Goal: Information Seeking & Learning: Learn about a topic

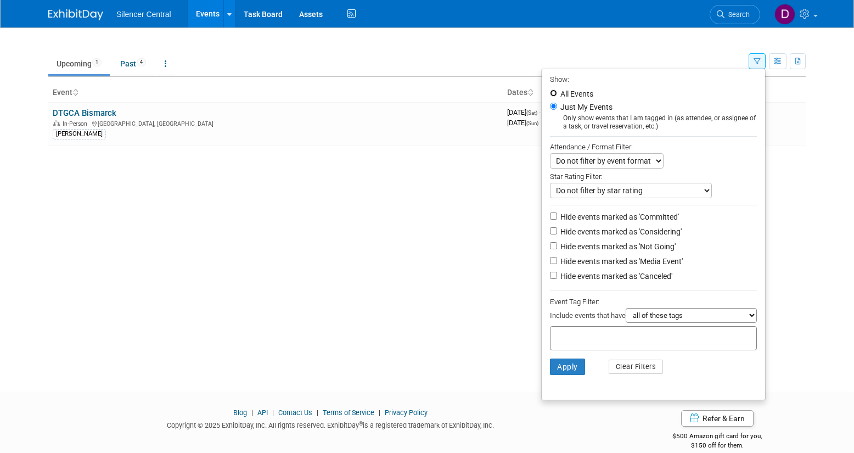
click at [552, 93] on input "All Events" at bounding box center [553, 92] width 7 height 7
radio input "true"
click at [565, 337] on input "text" at bounding box center [599, 336] width 88 height 11
type input "Tyler"
click at [564, 364] on button "Apply" at bounding box center [567, 366] width 35 height 16
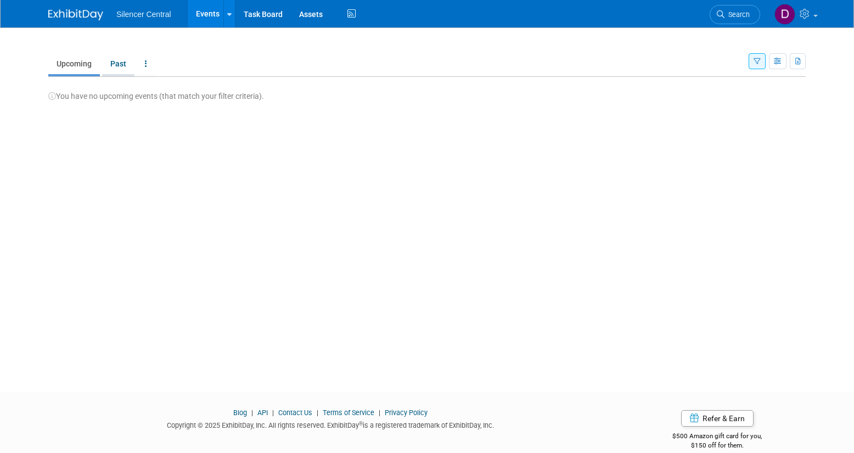
click at [121, 65] on link "Past" at bounding box center [118, 63] width 32 height 21
click at [756, 59] on icon "button" at bounding box center [757, 61] width 7 height 7
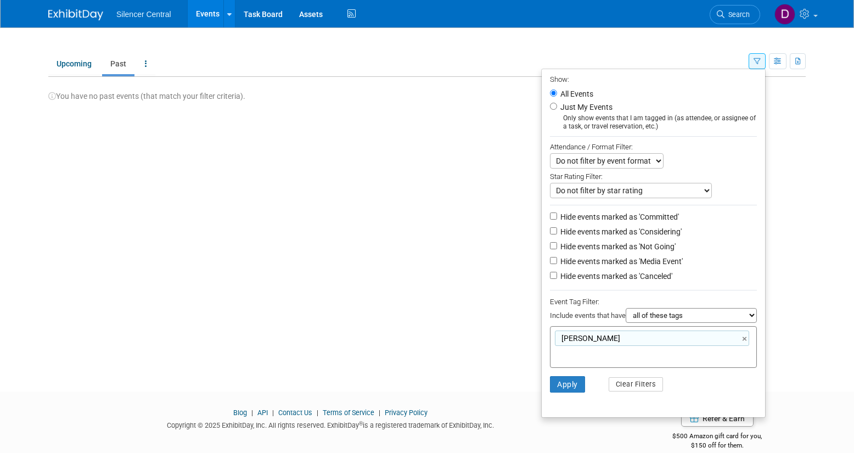
click at [590, 334] on div "Tyler ×" at bounding box center [652, 337] width 194 height 15
type input "Tyler"
click at [576, 340] on div "Tyler ×" at bounding box center [652, 337] width 194 height 15
click at [744, 337] on link "×" at bounding box center [745, 339] width 7 height 13
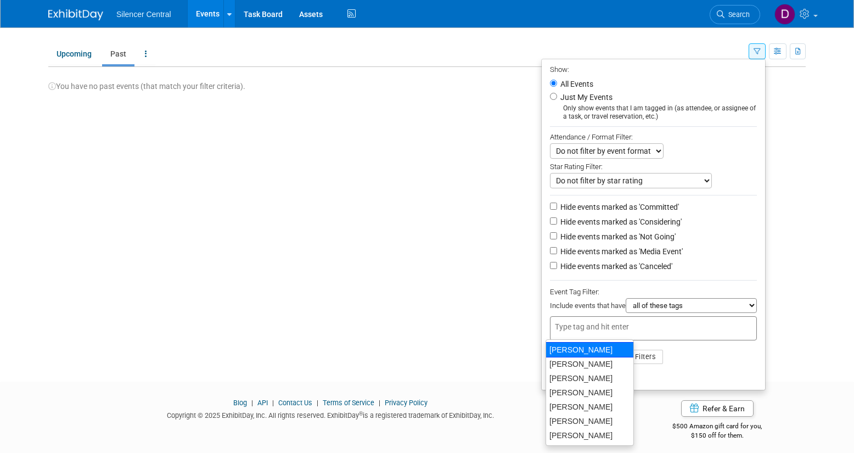
scroll to position [15, 0]
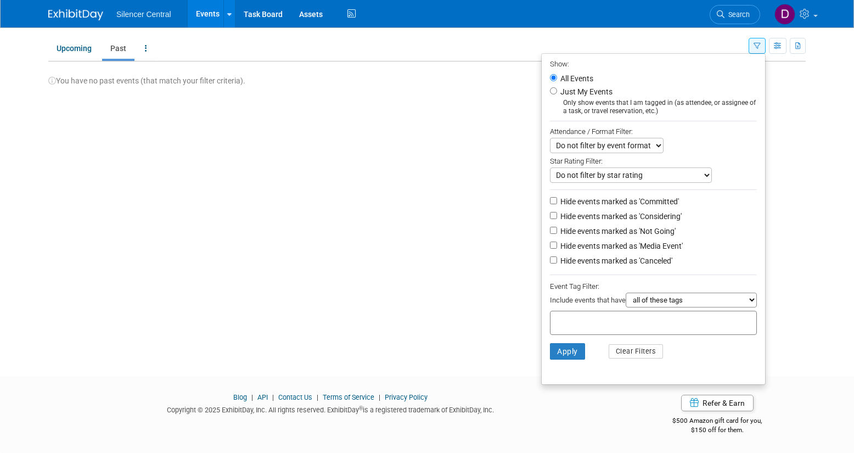
click at [478, 229] on div "New Event Duplicate Event Warning There is another event in your workspace with…" at bounding box center [427, 184] width 774 height 344
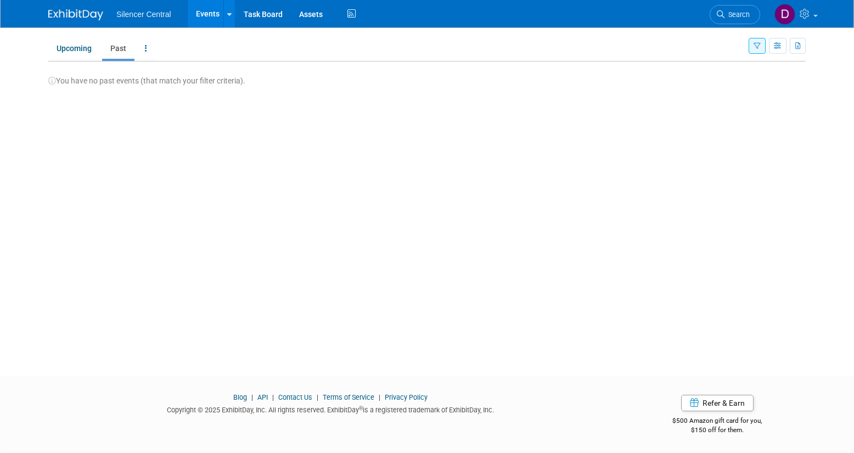
click at [755, 46] on icon "button" at bounding box center [757, 46] width 7 height 7
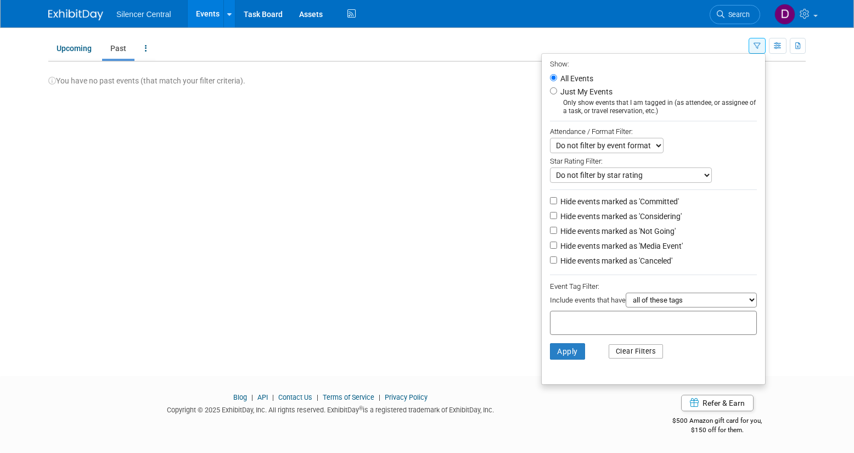
click at [623, 351] on button "Clear Filters" at bounding box center [636, 351] width 55 height 14
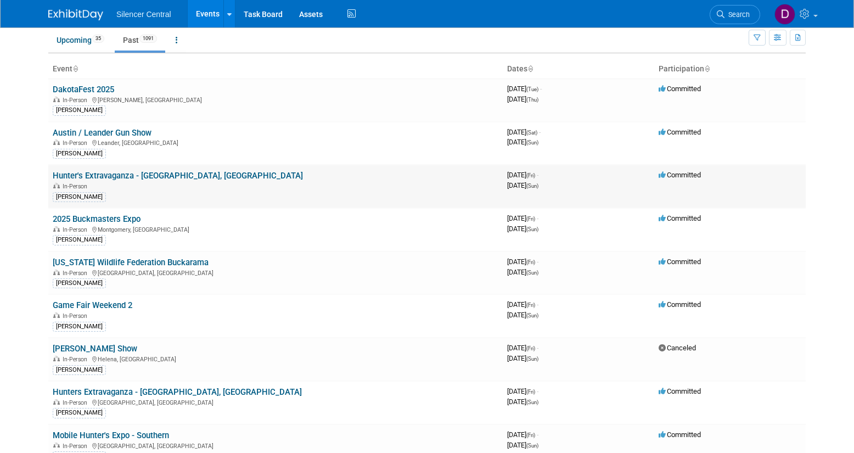
scroll to position [25, 0]
click at [521, 69] on th "Dates" at bounding box center [579, 68] width 152 height 19
click at [533, 69] on icon at bounding box center [530, 68] width 5 height 7
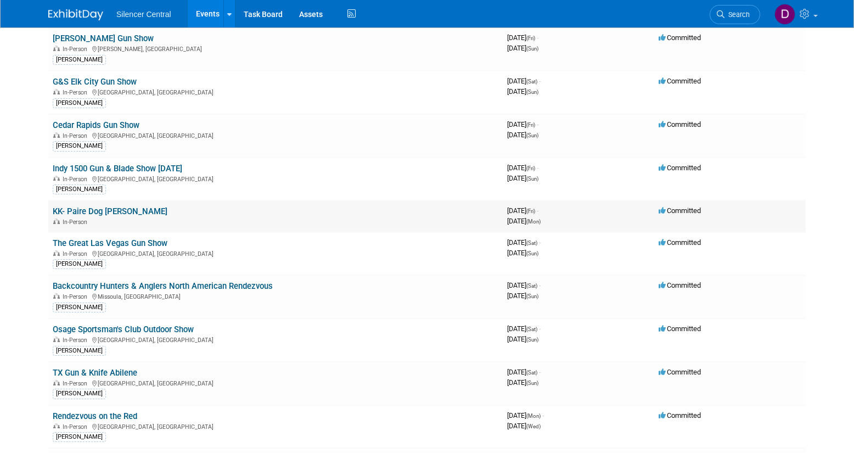
scroll to position [37748, 0]
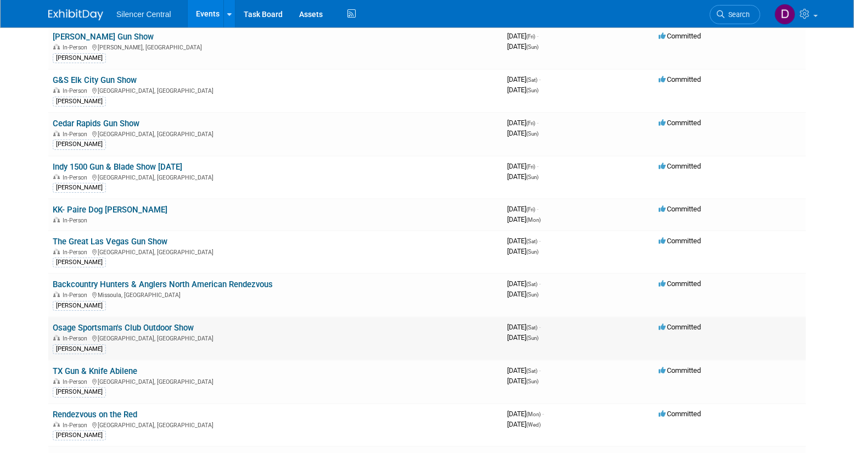
click at [159, 323] on link "Osage Sportsman's Club Outdoor Show" at bounding box center [123, 328] width 141 height 10
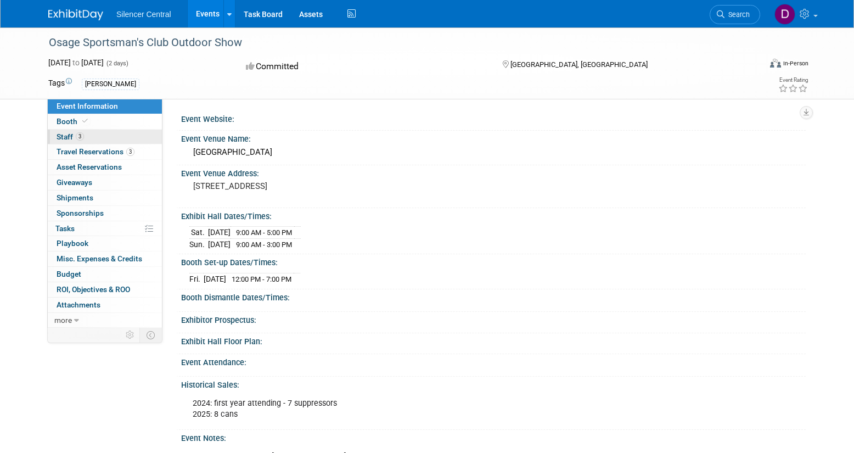
click at [127, 134] on link "3 Staff 3" at bounding box center [105, 137] width 114 height 15
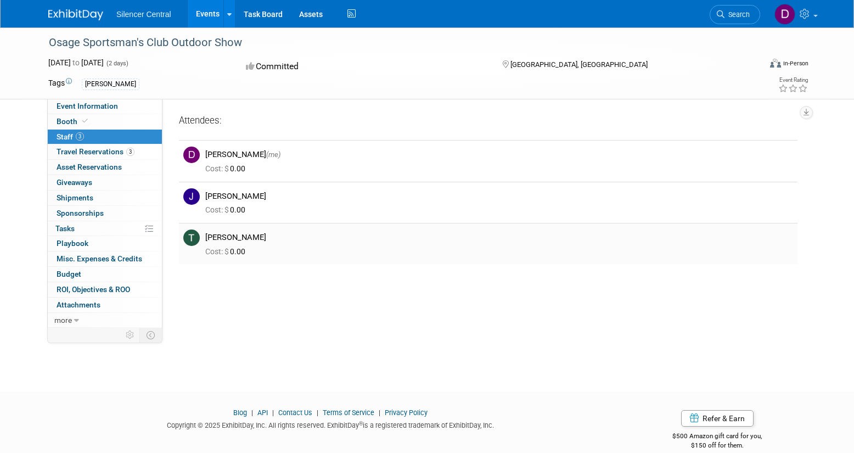
click at [193, 238] on img at bounding box center [191, 237] width 16 height 16
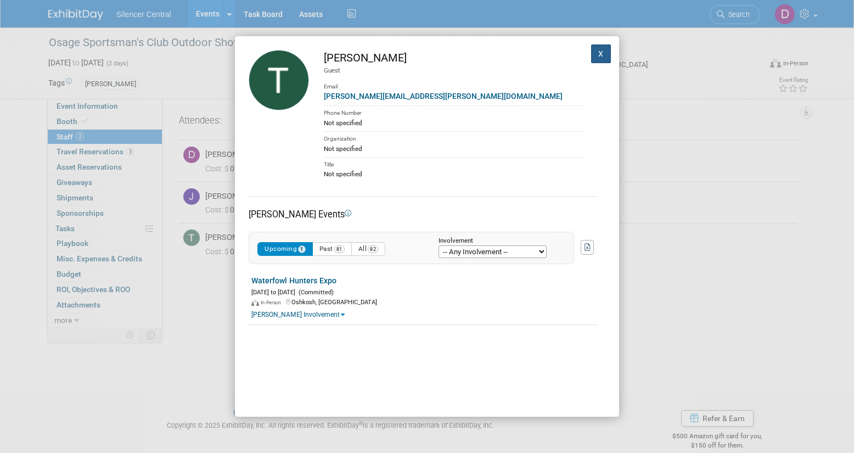
click at [601, 55] on button "X" at bounding box center [601, 53] width 20 height 19
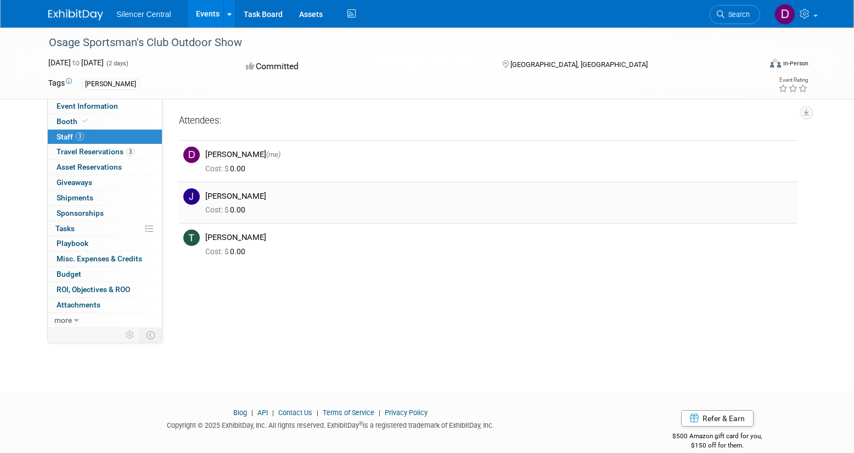
click at [192, 197] on img at bounding box center [191, 196] width 16 height 16
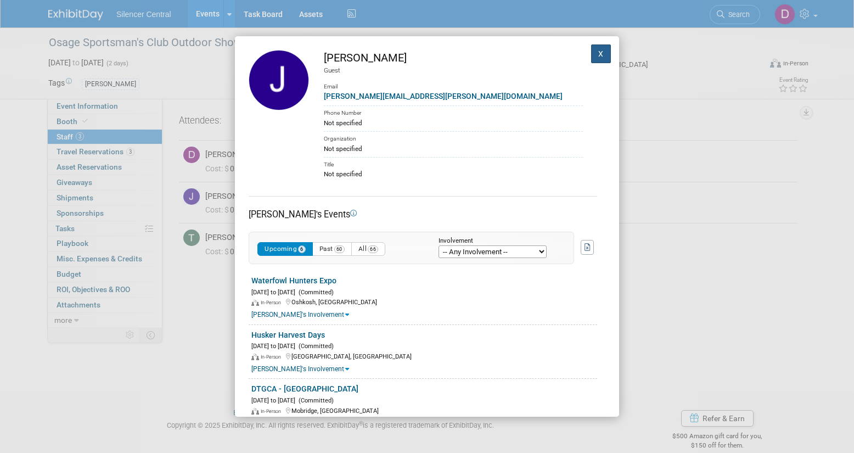
click at [602, 52] on button "X" at bounding box center [601, 53] width 20 height 19
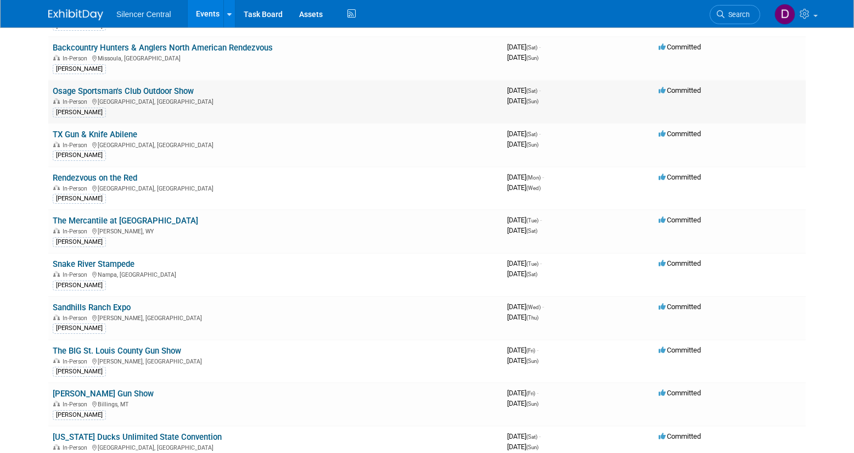
scroll to position [37986, 0]
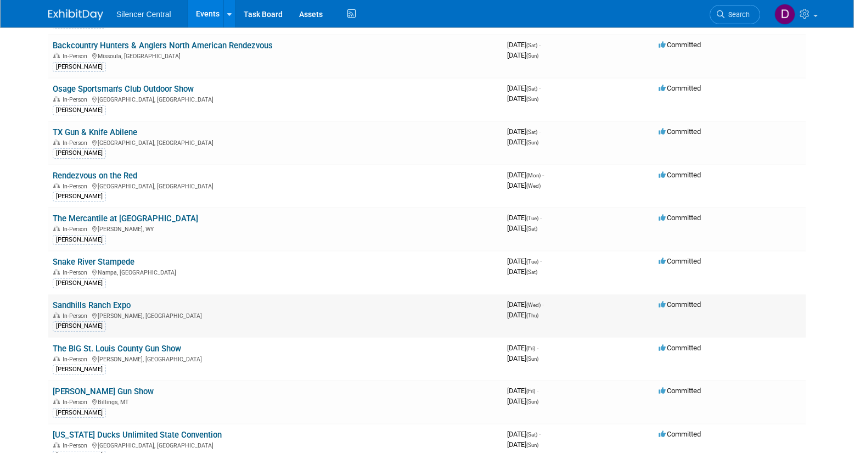
click at [106, 300] on link "Sandhills Ranch Expo" at bounding box center [92, 305] width 78 height 10
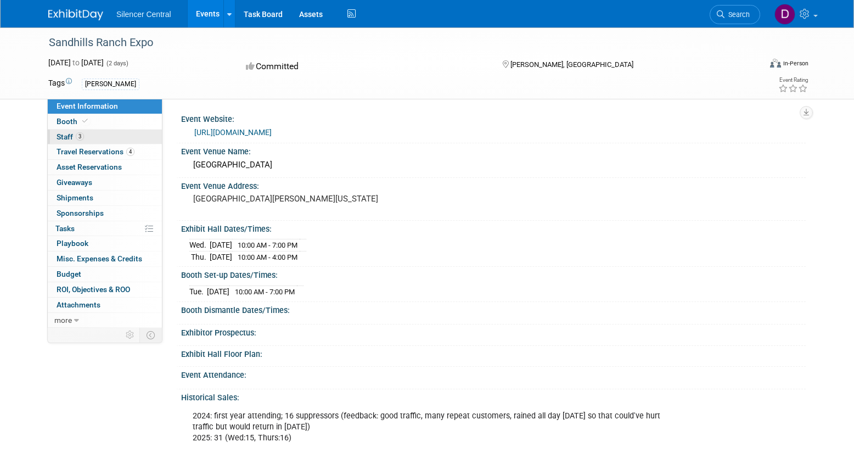
click at [121, 139] on link "3 Staff 3" at bounding box center [105, 137] width 114 height 15
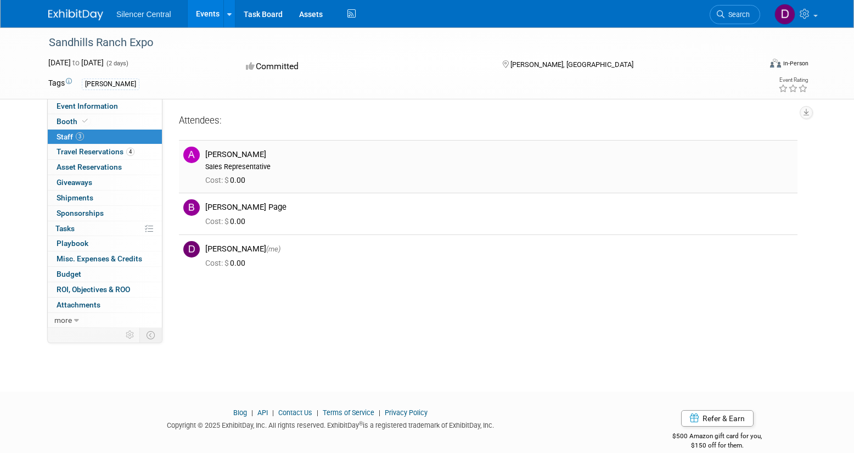
click at [193, 156] on img at bounding box center [191, 155] width 16 height 16
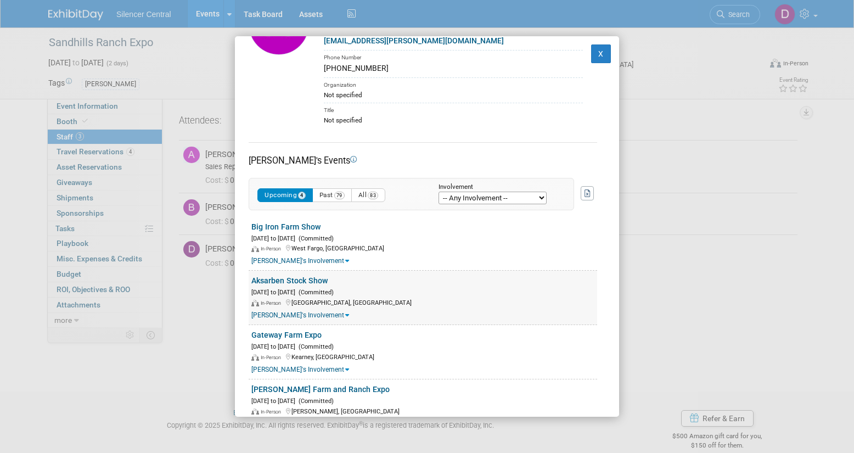
scroll to position [88, 0]
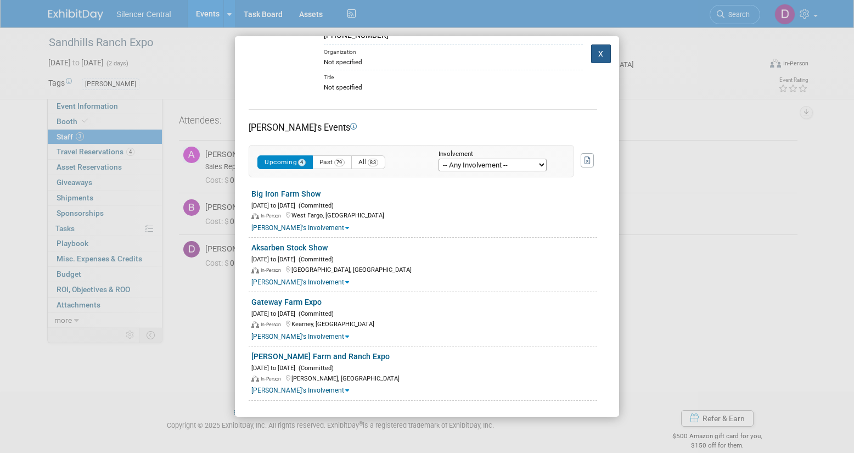
click at [602, 52] on button "X" at bounding box center [601, 53] width 20 height 19
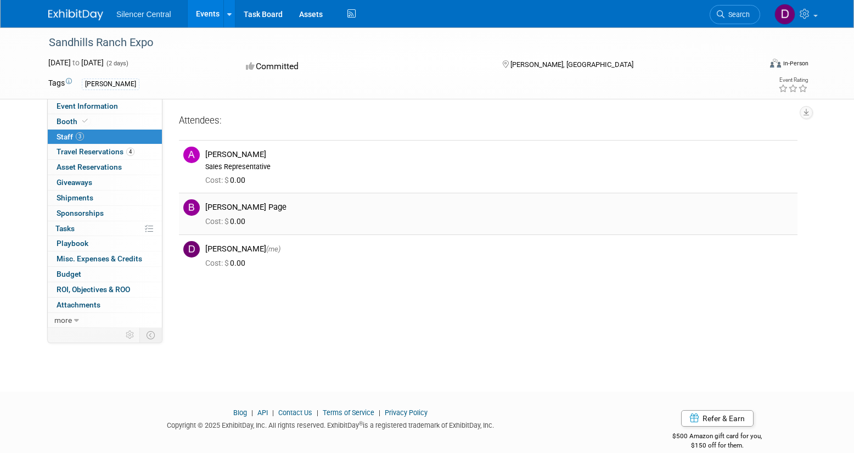
click at [192, 208] on img at bounding box center [191, 207] width 16 height 16
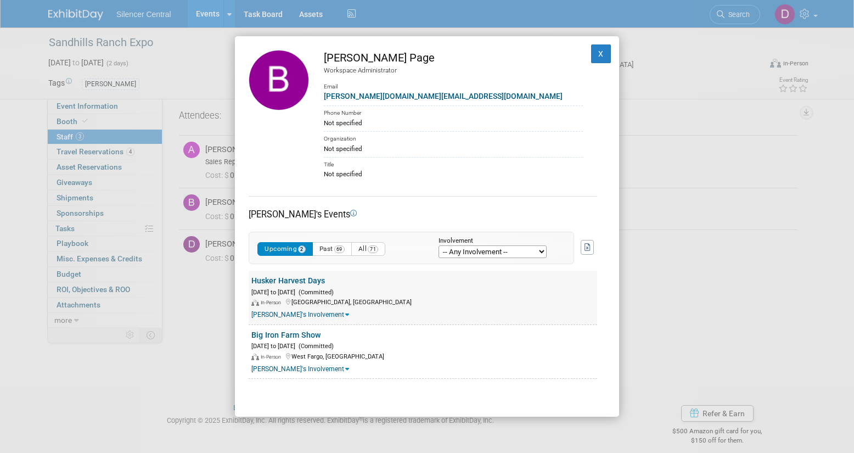
scroll to position [0, 0]
click at [603, 55] on button "X" at bounding box center [601, 53] width 20 height 19
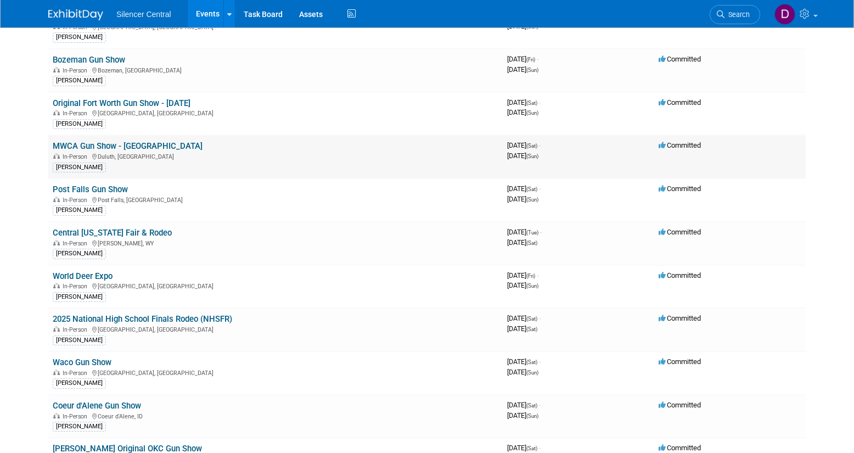
scroll to position [38406, 0]
click at [100, 280] on div "In-Person Birmingham, AL" at bounding box center [276, 284] width 446 height 9
click at [110, 270] on link "World Deer Expo" at bounding box center [83, 275] width 60 height 10
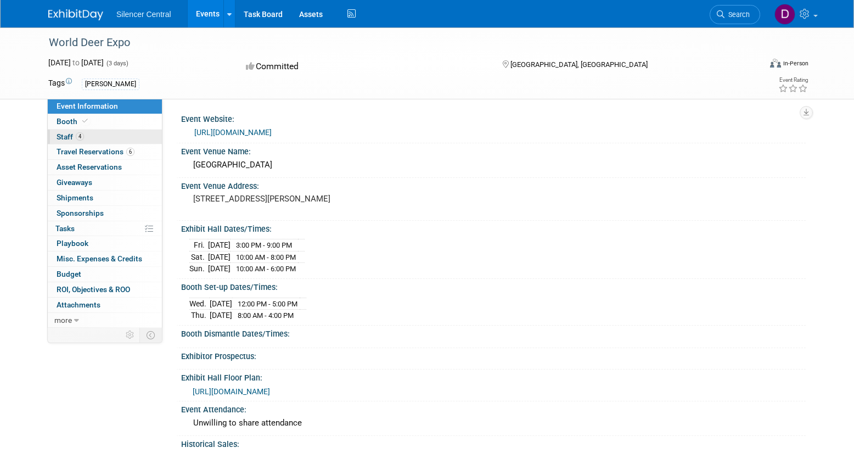
click at [100, 140] on link "4 Staff 4" at bounding box center [105, 137] width 114 height 15
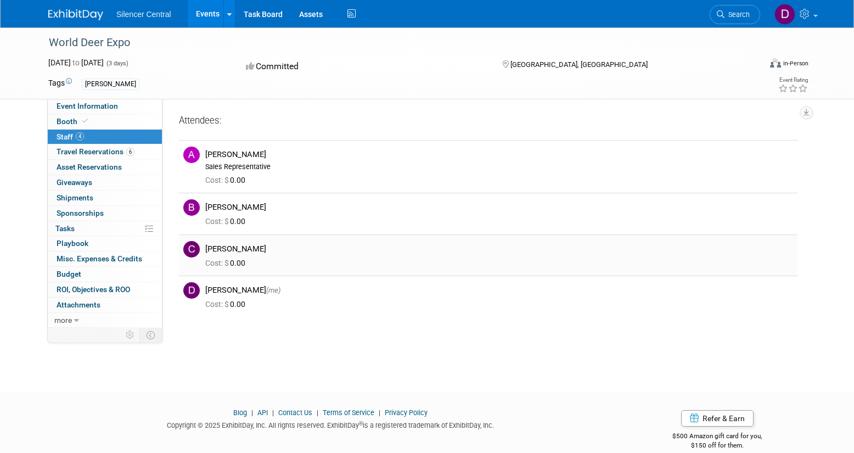
click at [191, 250] on img at bounding box center [191, 249] width 16 height 16
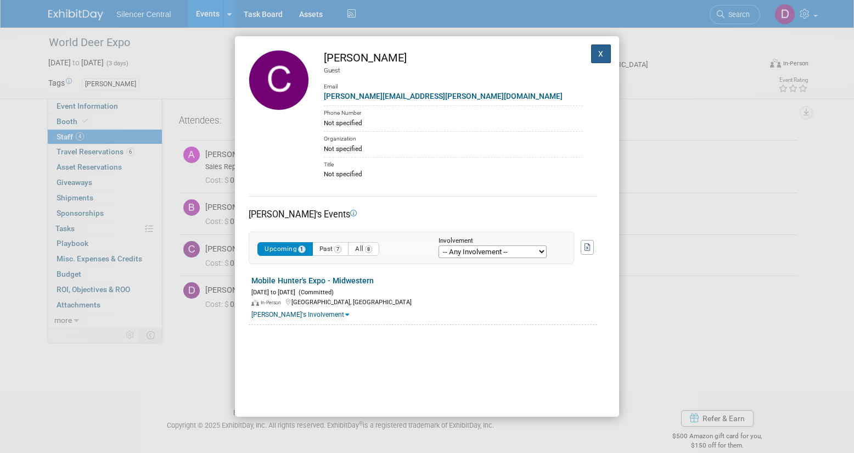
click at [599, 54] on button "X" at bounding box center [601, 53] width 20 height 19
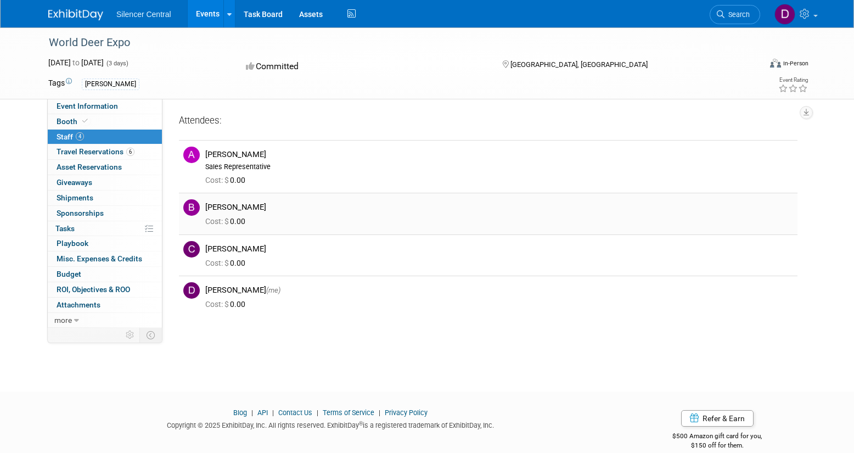
click at [193, 209] on img at bounding box center [191, 207] width 16 height 16
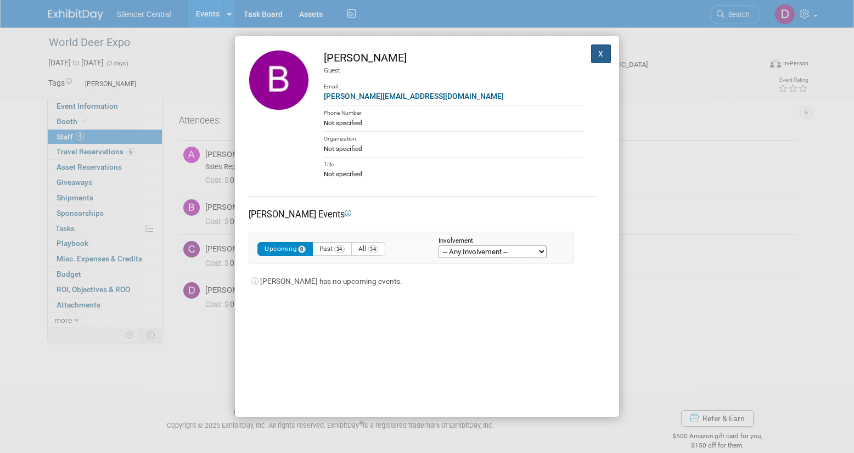
click at [601, 55] on button "X" at bounding box center [601, 53] width 20 height 19
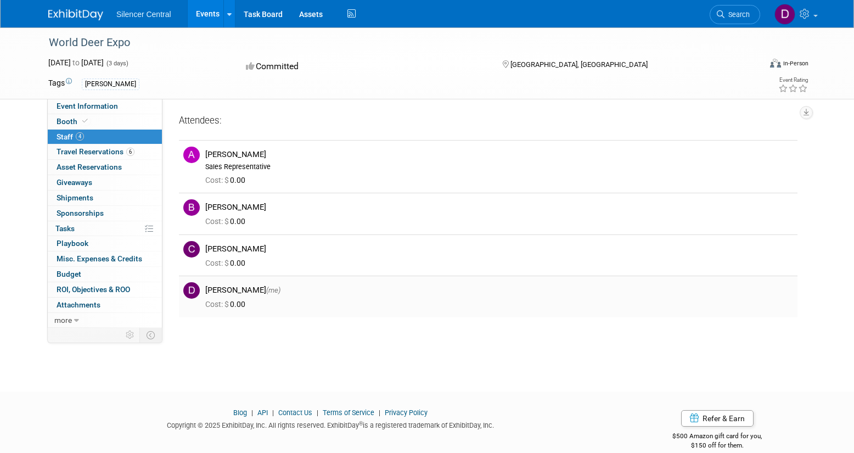
click at [193, 293] on img at bounding box center [191, 290] width 16 height 16
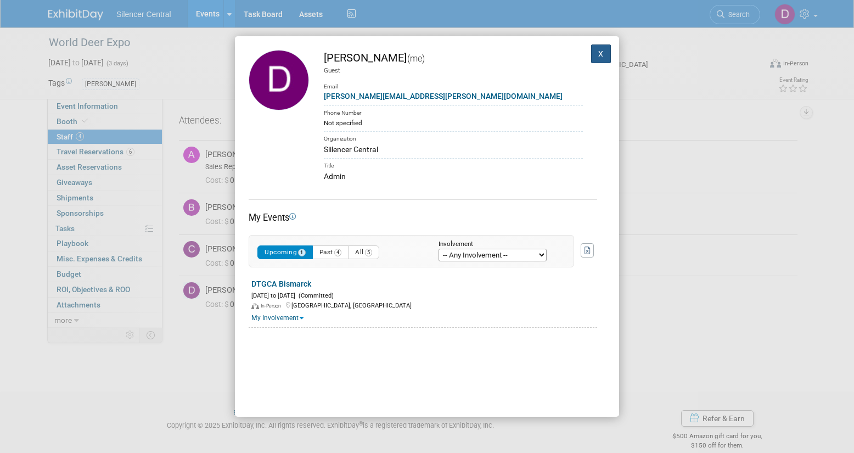
click at [600, 55] on button "X" at bounding box center [601, 53] width 20 height 19
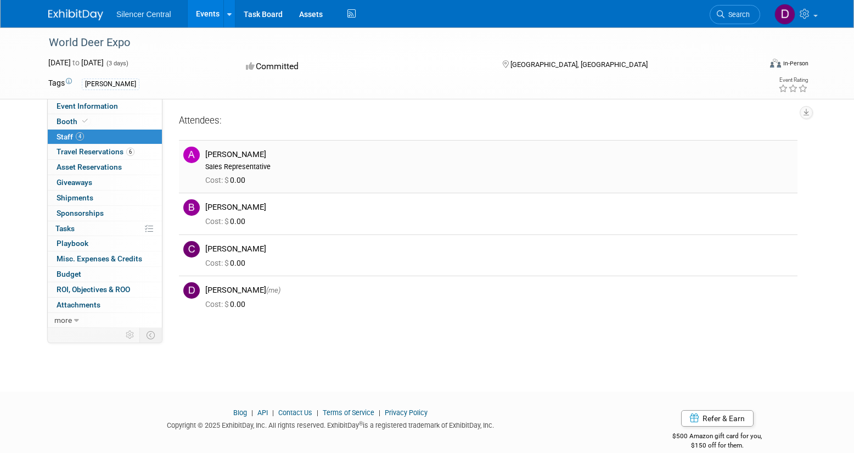
click at [190, 157] on img at bounding box center [191, 155] width 16 height 16
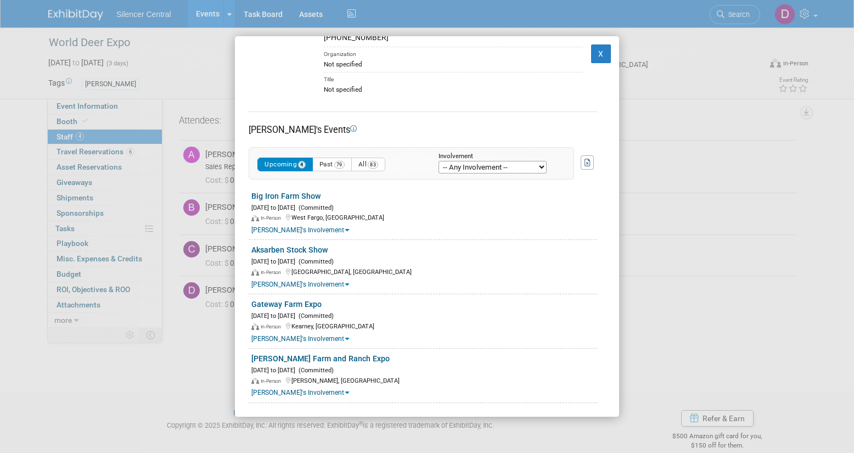
scroll to position [88, 0]
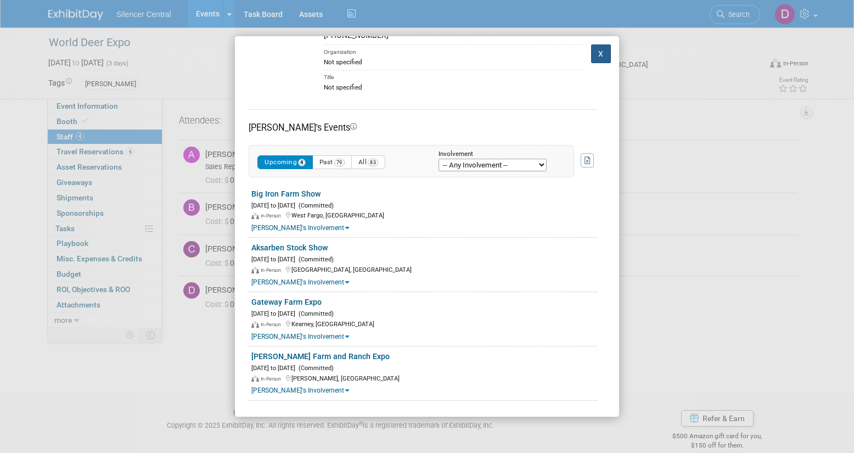
click at [602, 57] on button "X" at bounding box center [601, 53] width 20 height 19
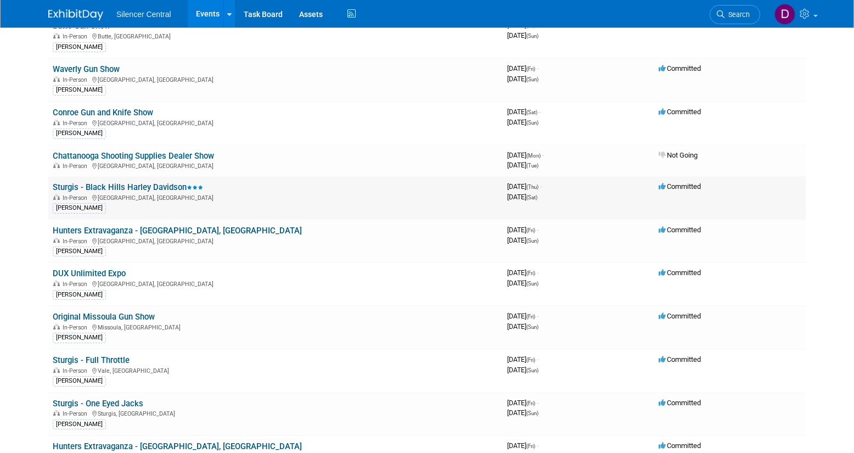
scroll to position [39174, 0]
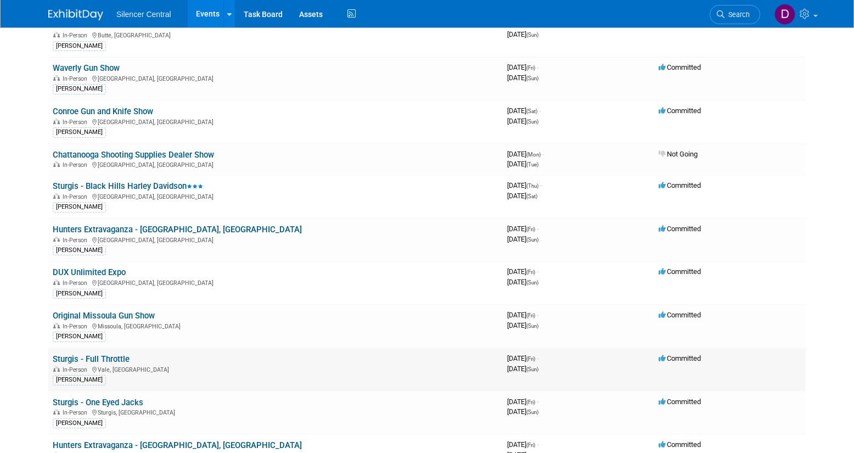
click at [111, 354] on link "Sturgis - Full Throttle" at bounding box center [91, 359] width 77 height 10
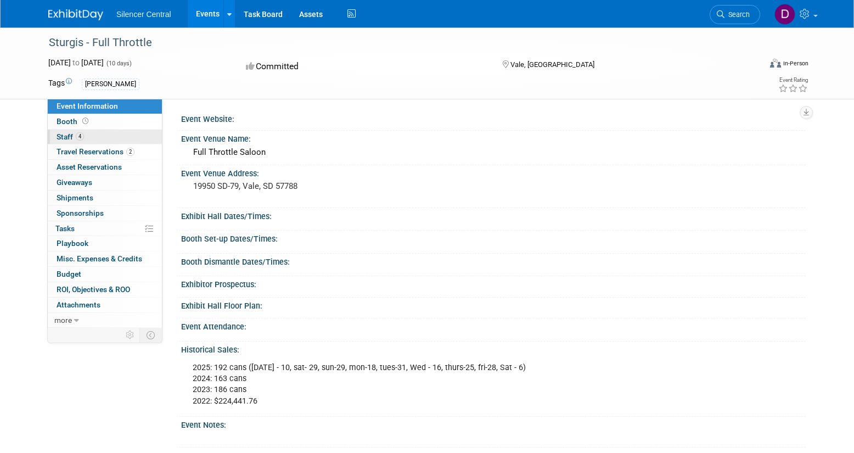
click at [103, 137] on link "4 Staff 4" at bounding box center [105, 137] width 114 height 15
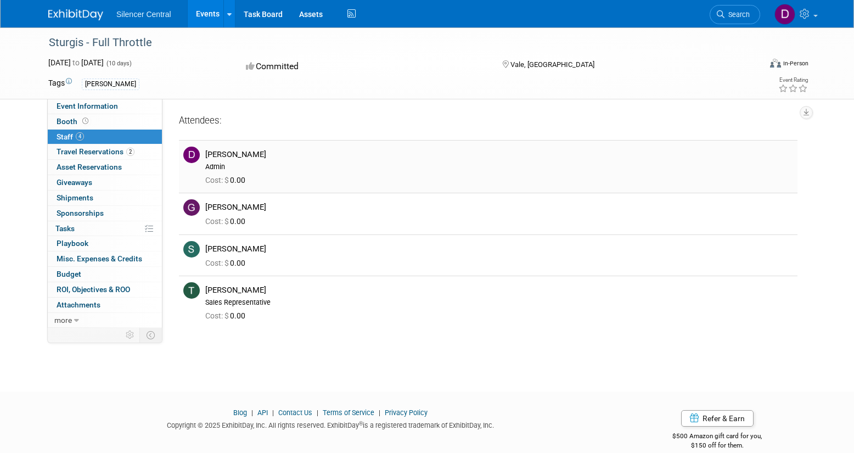
click at [193, 155] on img at bounding box center [191, 155] width 16 height 16
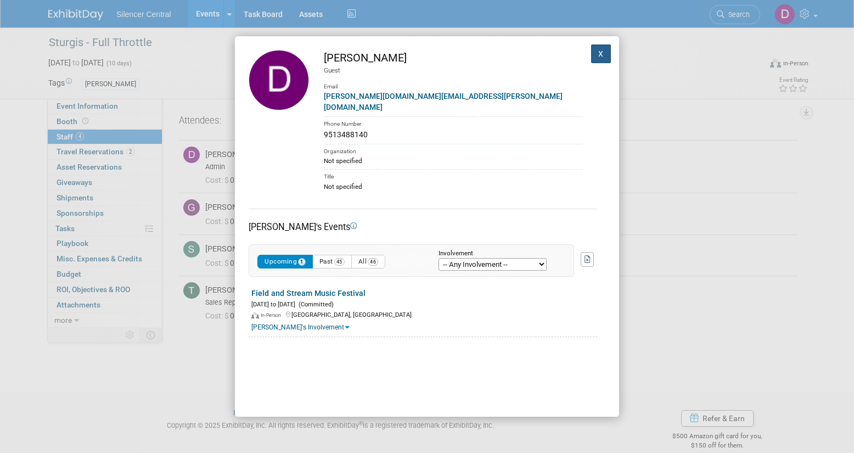
click at [600, 54] on button "X" at bounding box center [601, 53] width 20 height 19
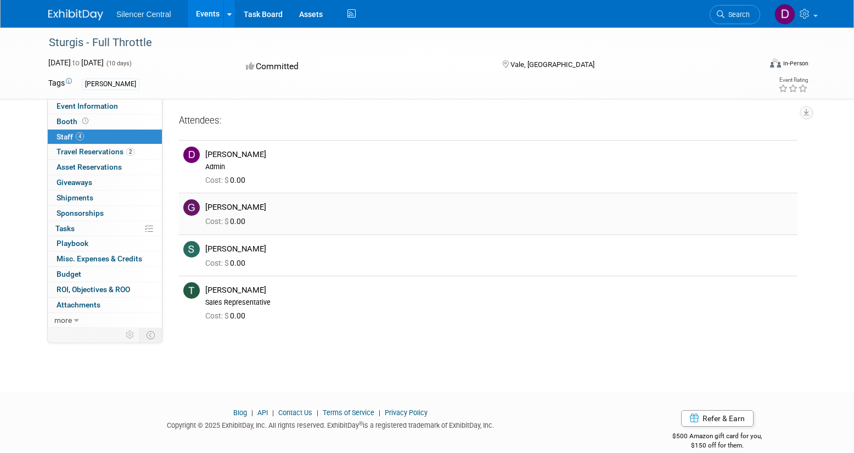
click at [192, 207] on img at bounding box center [191, 207] width 16 height 16
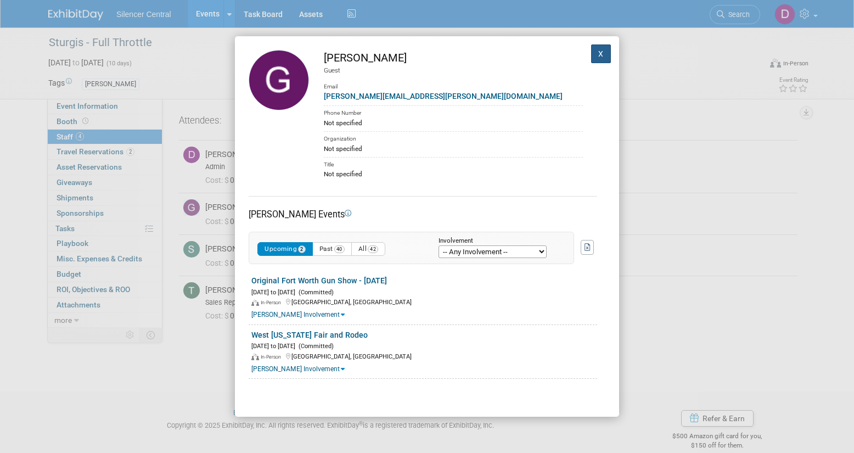
click at [600, 52] on button "X" at bounding box center [601, 53] width 20 height 19
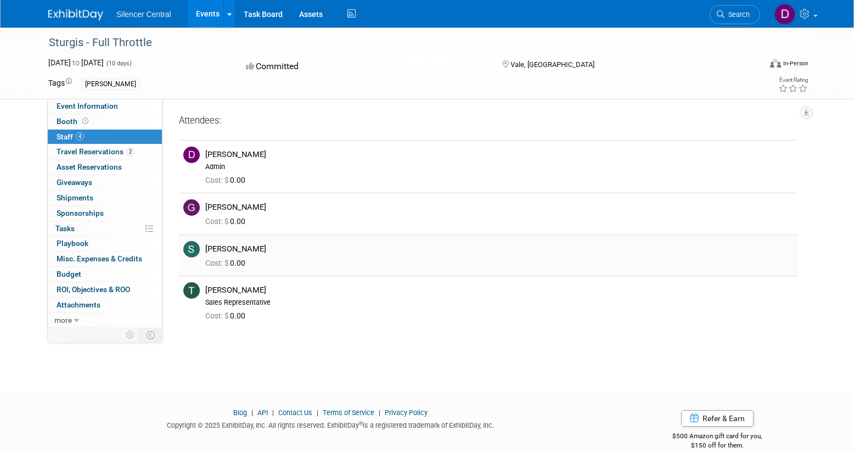
click at [191, 248] on img at bounding box center [191, 249] width 16 height 16
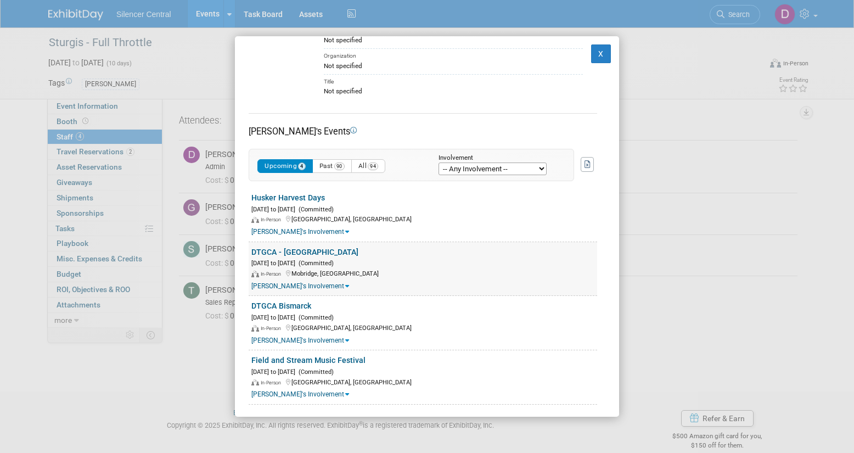
scroll to position [87, 0]
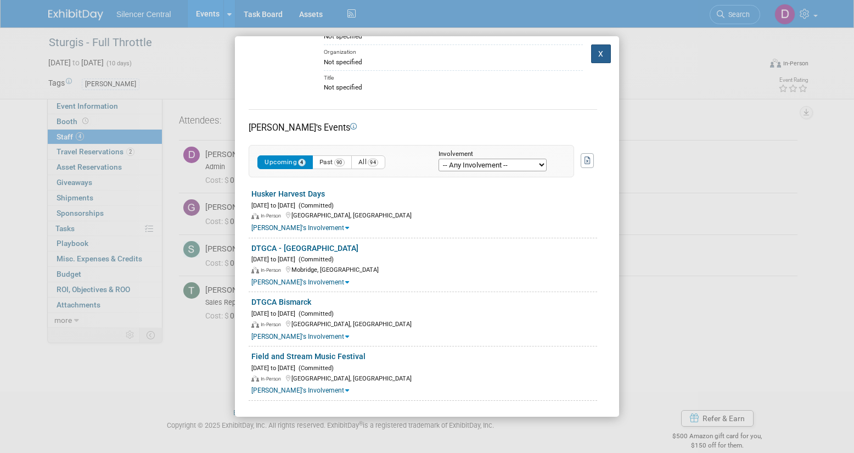
click at [599, 53] on button "X" at bounding box center [601, 53] width 20 height 19
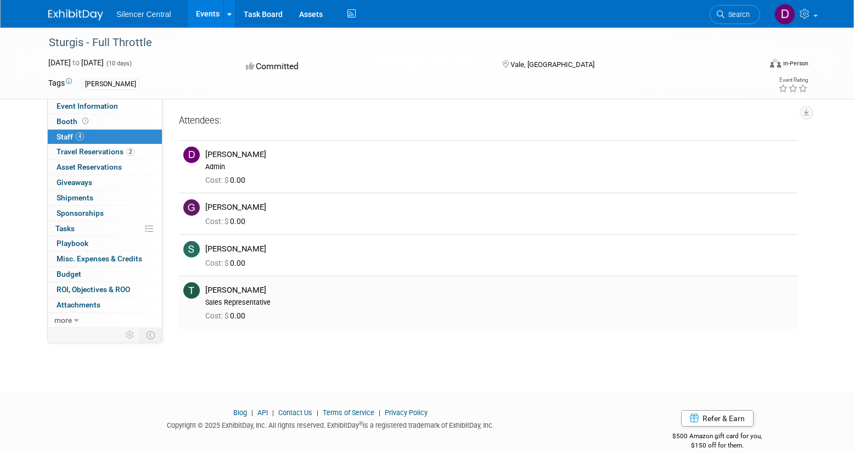
click at [192, 291] on img at bounding box center [191, 290] width 16 height 16
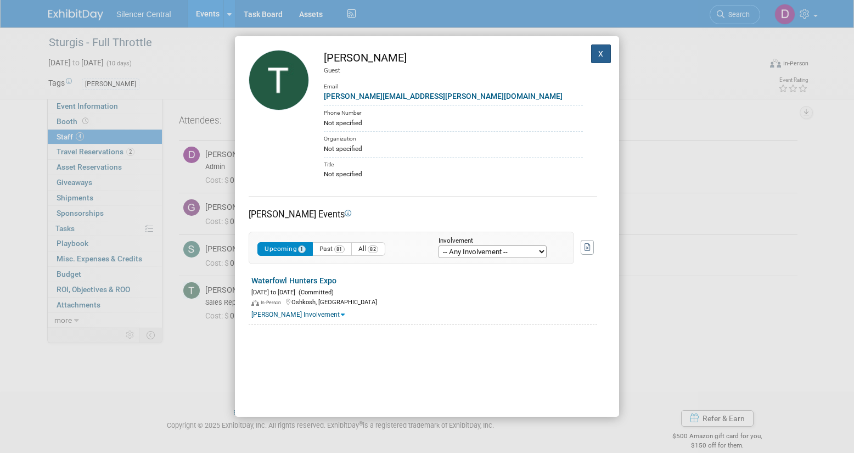
click at [601, 54] on button "X" at bounding box center [601, 53] width 20 height 19
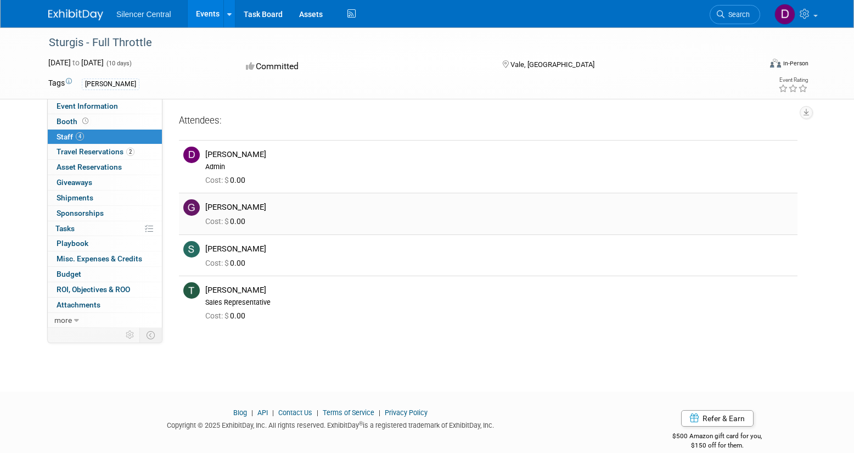
click at [190, 208] on img at bounding box center [191, 207] width 16 height 16
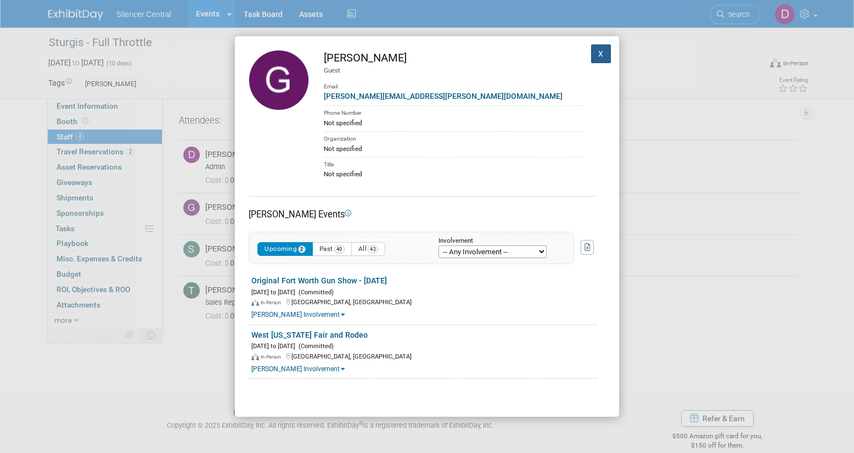
click at [604, 57] on button "X" at bounding box center [601, 53] width 20 height 19
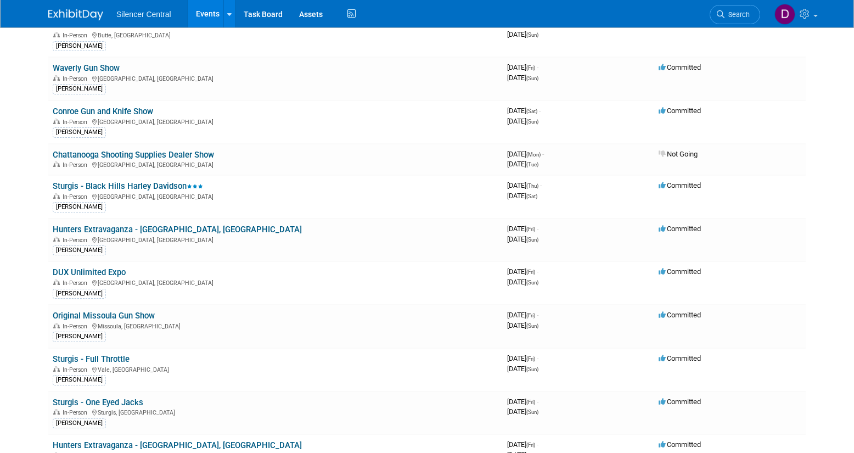
scroll to position [39174, 0]
click at [126, 397] on link "Sturgis - One Eyed Jacks" at bounding box center [98, 402] width 91 height 10
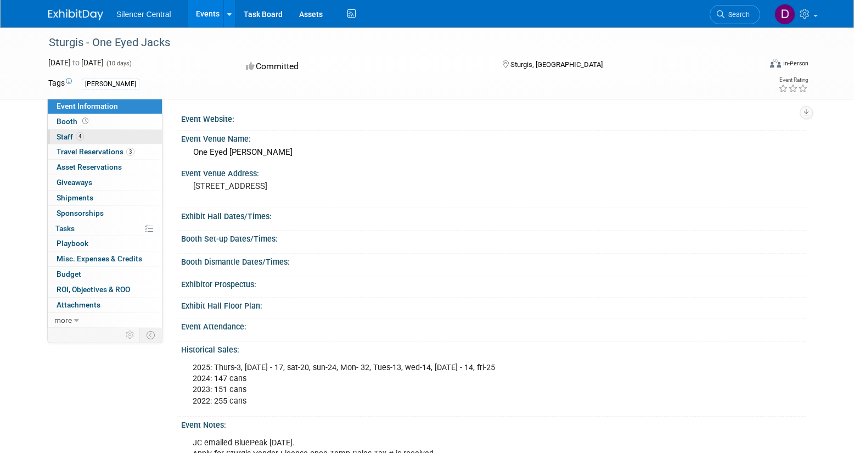
click at [115, 137] on link "4 Staff 4" at bounding box center [105, 137] width 114 height 15
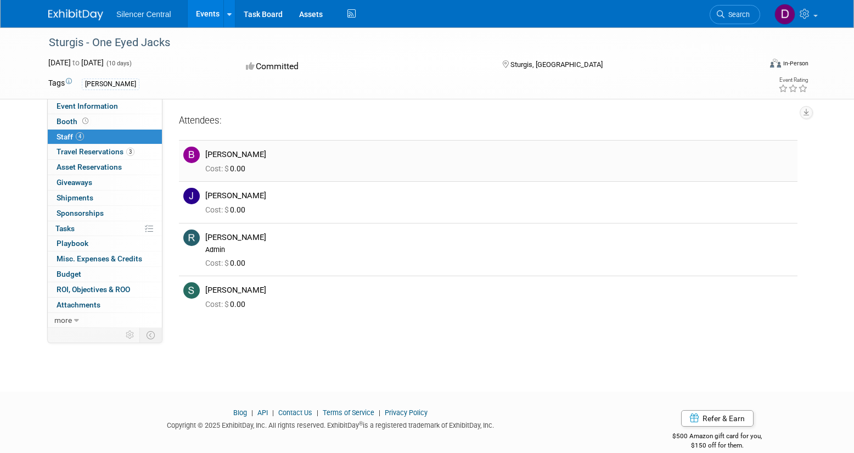
click at [192, 158] on img at bounding box center [191, 155] width 16 height 16
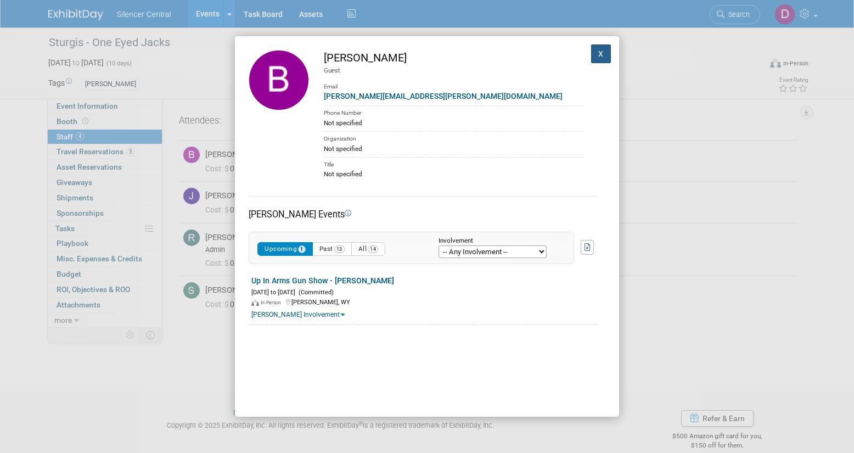
click at [601, 54] on button "X" at bounding box center [601, 53] width 20 height 19
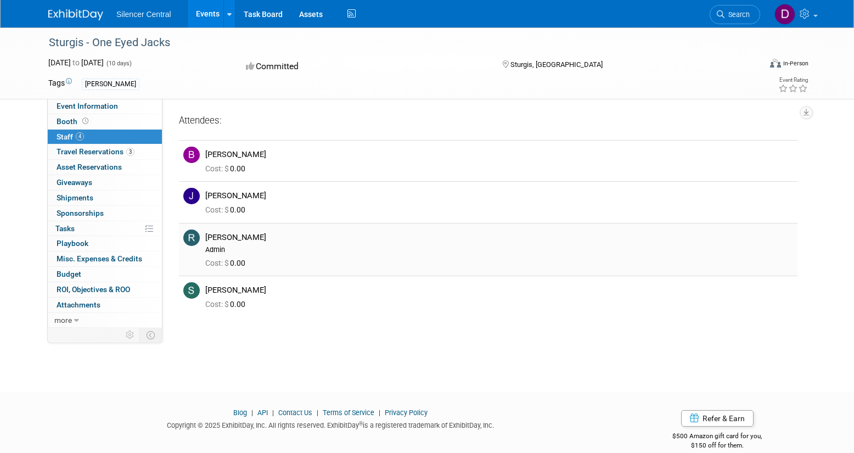
click at [191, 237] on img at bounding box center [191, 237] width 16 height 16
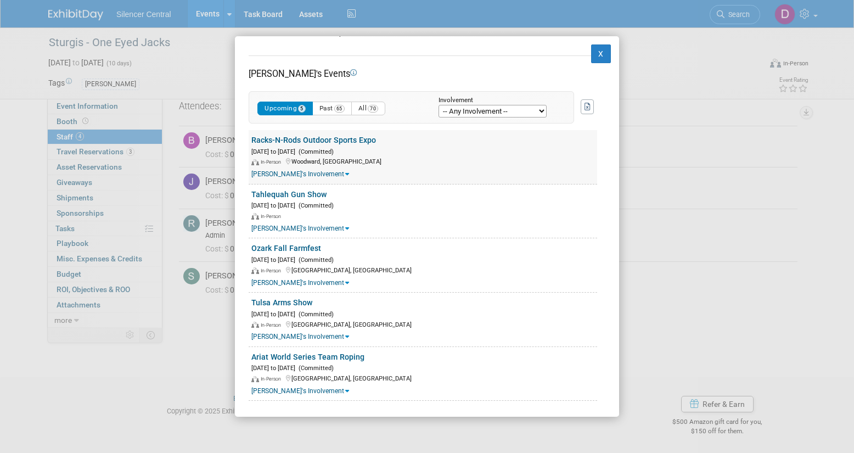
scroll to position [15, 0]
click at [345, 284] on icon at bounding box center [347, 282] width 4 height 6
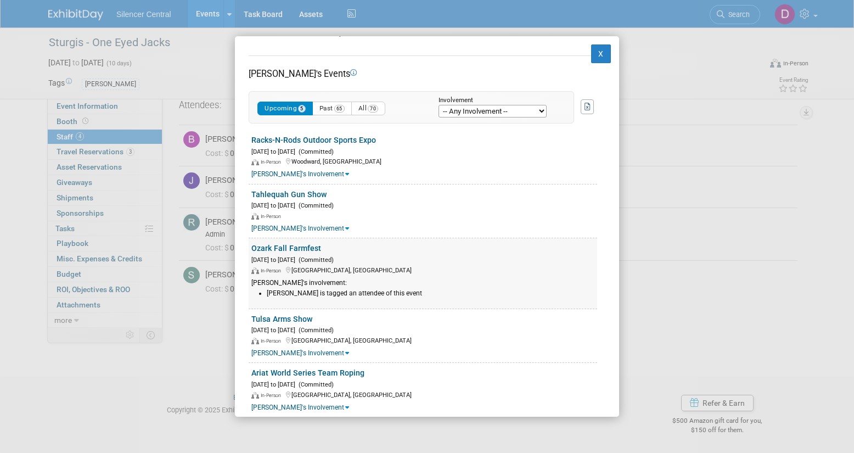
click at [310, 284] on div "Rob's involvement:" at bounding box center [424, 282] width 346 height 9
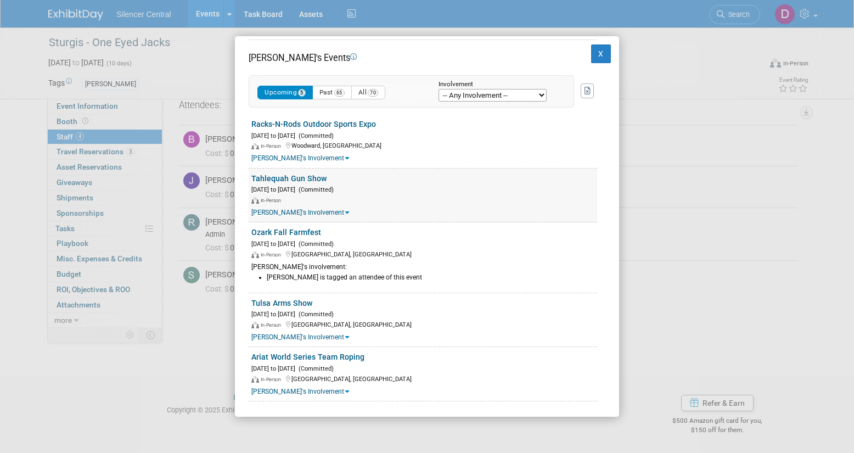
scroll to position [157, 0]
click at [601, 52] on button "X" at bounding box center [601, 53] width 20 height 19
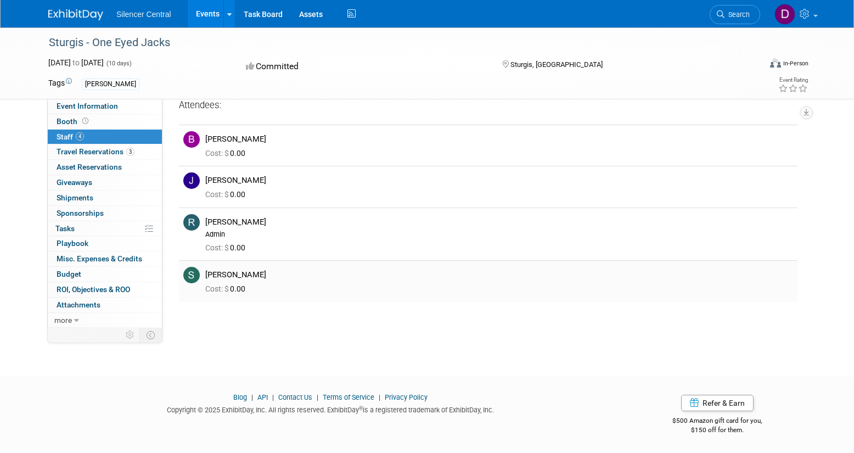
click at [193, 273] on img at bounding box center [191, 275] width 16 height 16
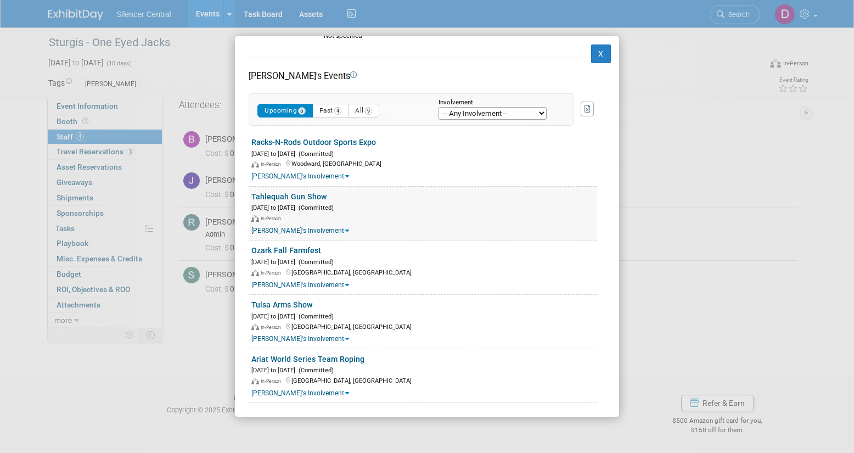
scroll to position [141, 0]
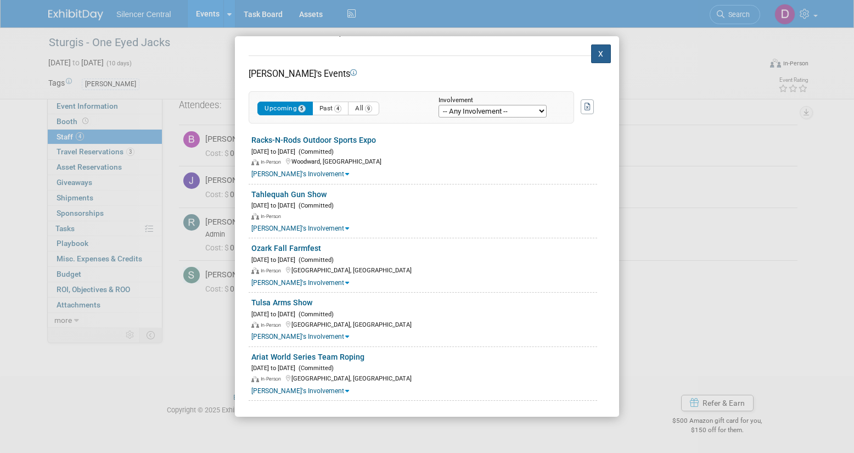
click at [598, 54] on button "X" at bounding box center [601, 53] width 20 height 19
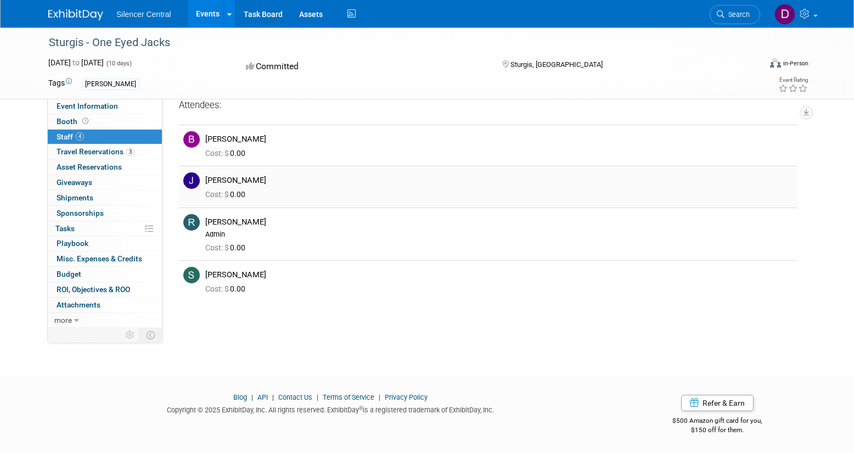
click at [193, 177] on img at bounding box center [191, 180] width 16 height 16
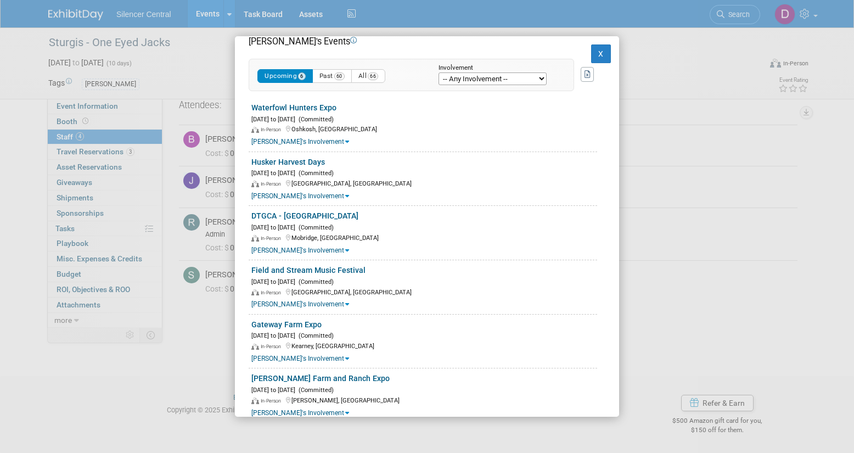
scroll to position [194, 0]
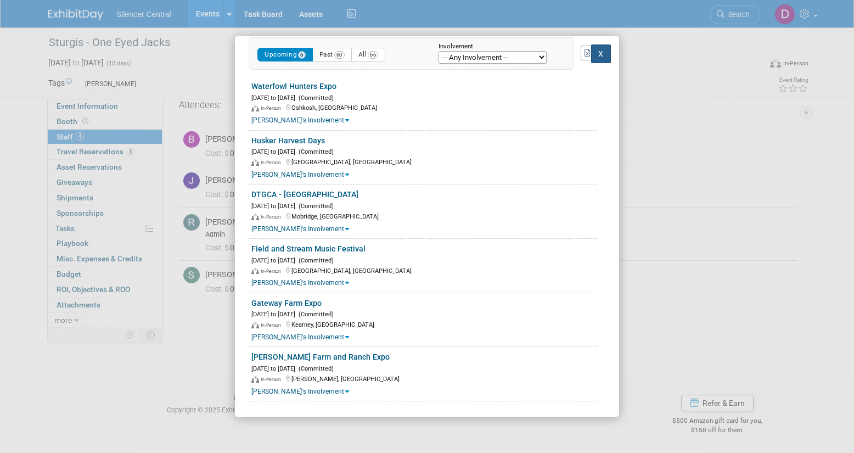
click at [599, 56] on button "X" at bounding box center [601, 53] width 20 height 19
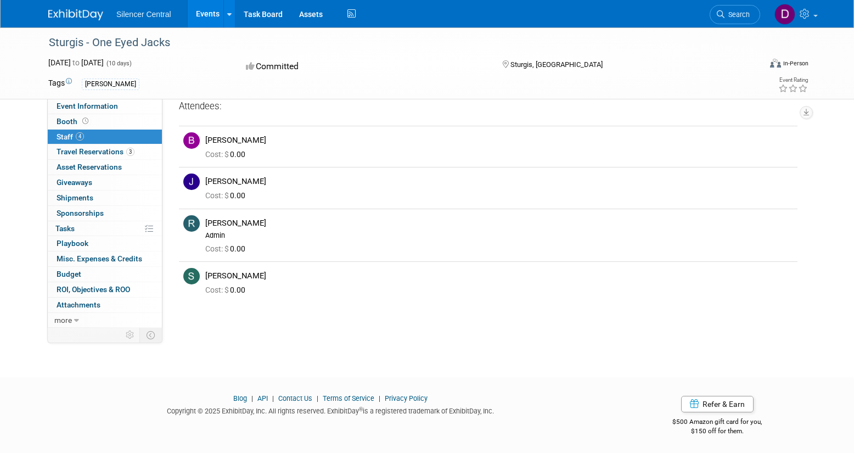
scroll to position [14, 0]
click at [208, 14] on link "Events" at bounding box center [208, 13] width 40 height 27
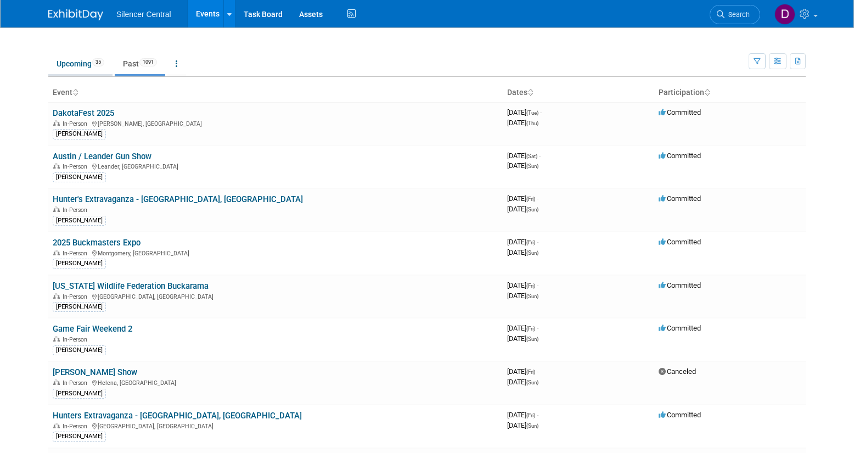
click at [75, 63] on link "Upcoming 35" at bounding box center [80, 63] width 64 height 21
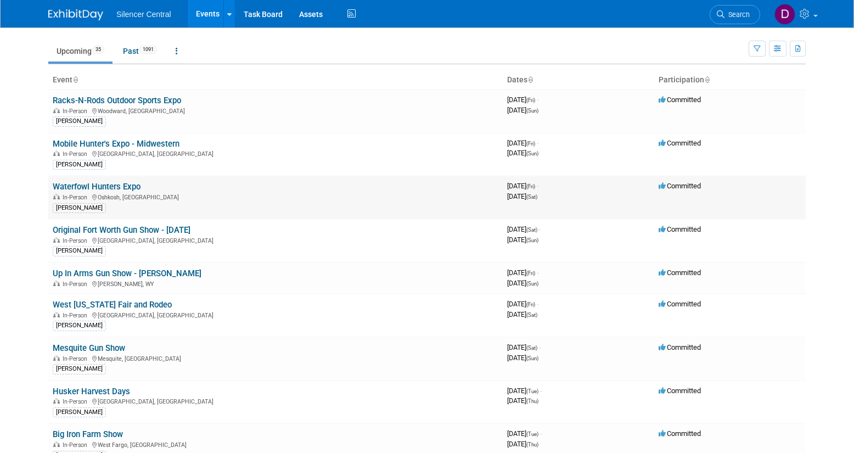
scroll to position [12, 0]
click at [111, 189] on link "Waterfowl Hunters Expo" at bounding box center [97, 188] width 88 height 10
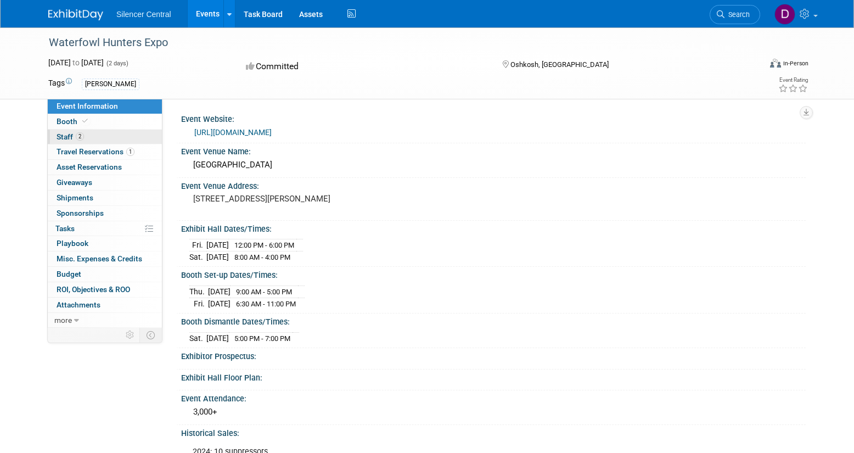
click at [92, 136] on link "2 Staff 2" at bounding box center [105, 137] width 114 height 15
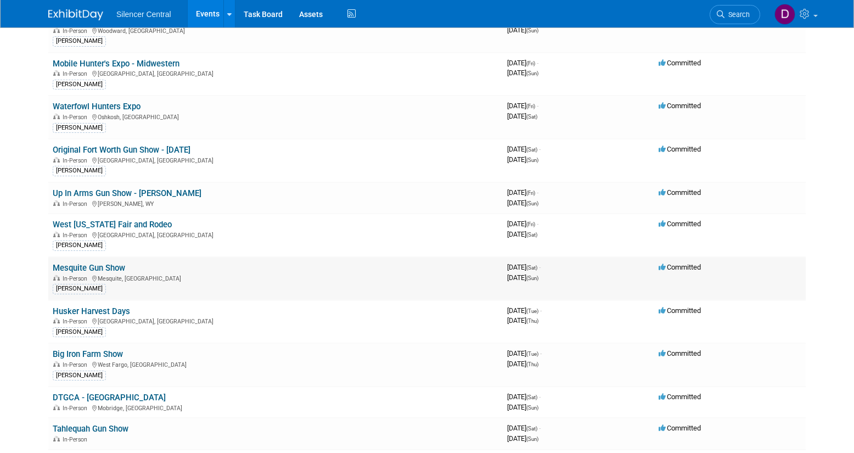
scroll to position [94, 0]
click at [194, 231] on div "In-Person [GEOGRAPHIC_DATA], [GEOGRAPHIC_DATA]" at bounding box center [276, 233] width 446 height 9
click at [125, 226] on link "West [US_STATE] Fair and Rodeo" at bounding box center [112, 223] width 119 height 10
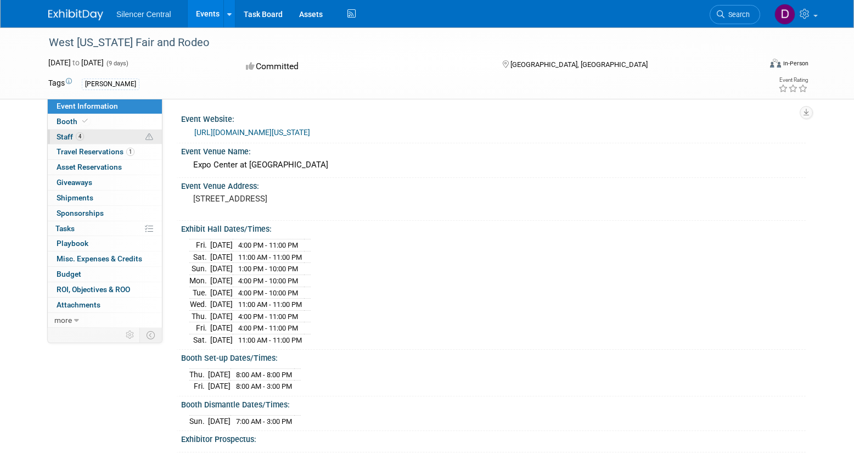
click at [109, 136] on link "4 Staff 4" at bounding box center [105, 137] width 114 height 15
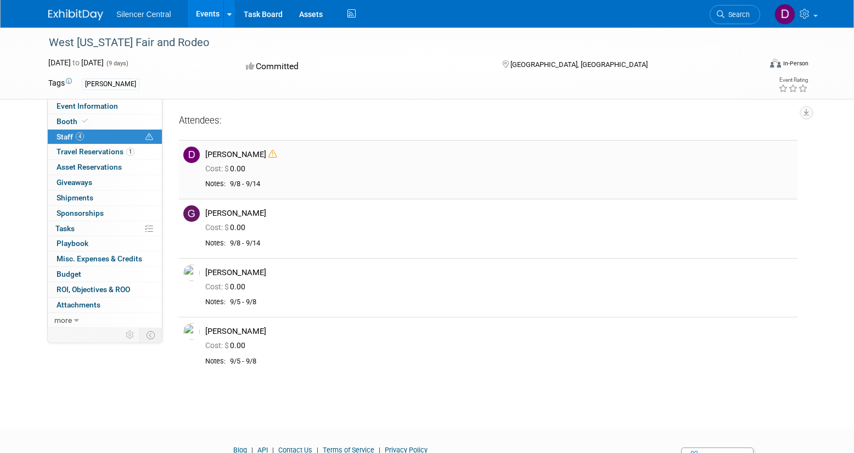
click at [268, 156] on icon at bounding box center [272, 154] width 8 height 8
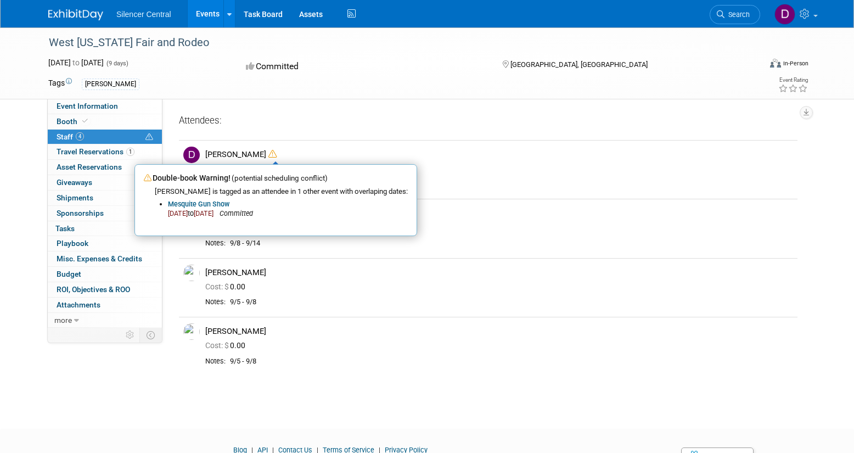
click at [323, 124] on div "Attendees:" at bounding box center [488, 121] width 619 height 14
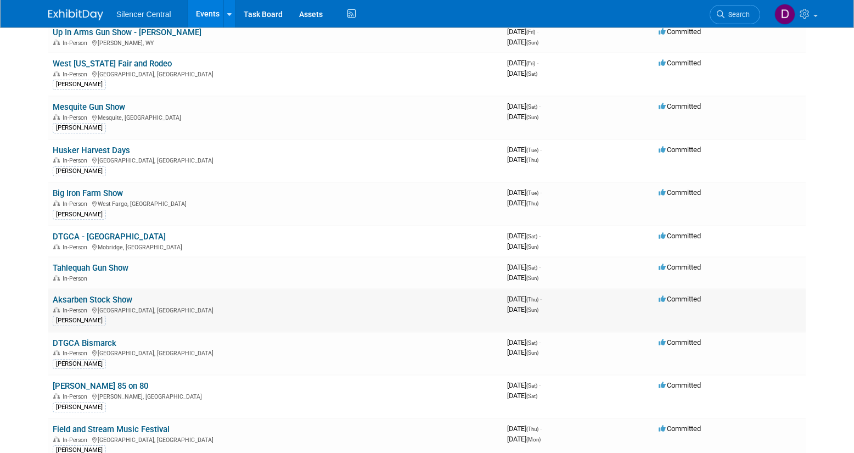
scroll to position [256, 0]
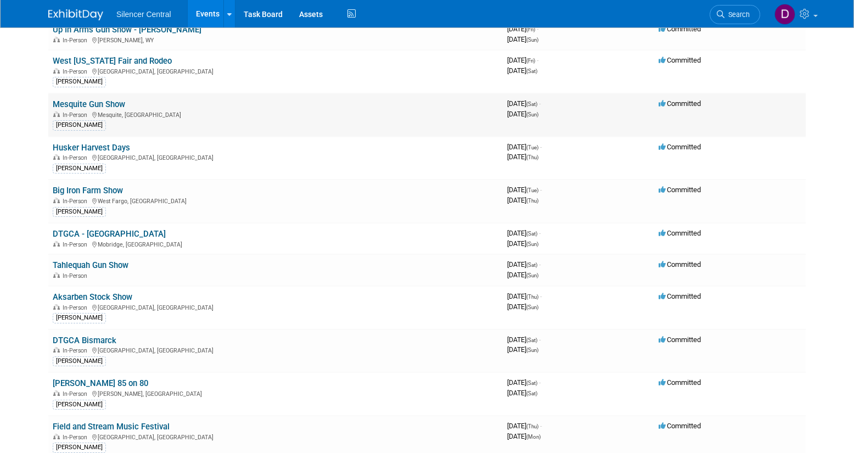
click at [103, 108] on link "Mesquite Gun Show" at bounding box center [89, 104] width 72 height 10
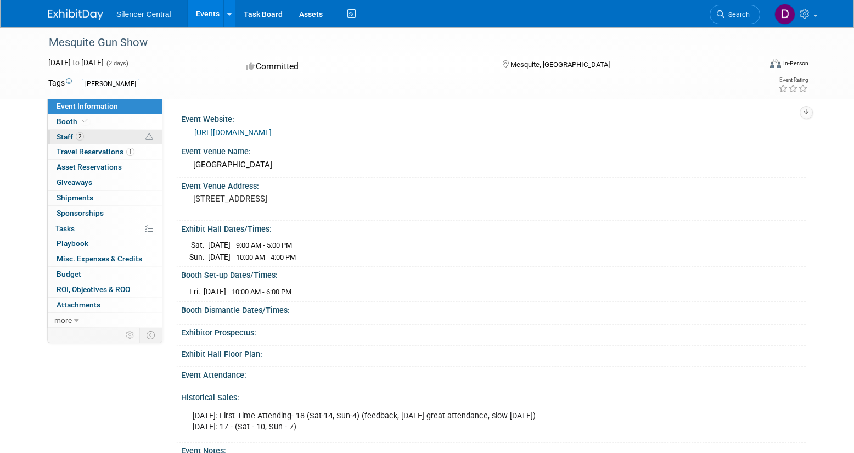
click at [109, 138] on link "2 Staff 2" at bounding box center [105, 137] width 114 height 15
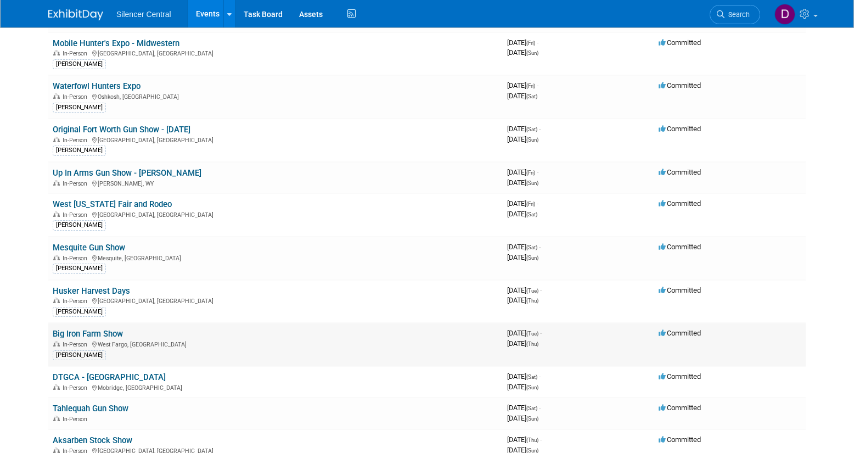
scroll to position [110, 0]
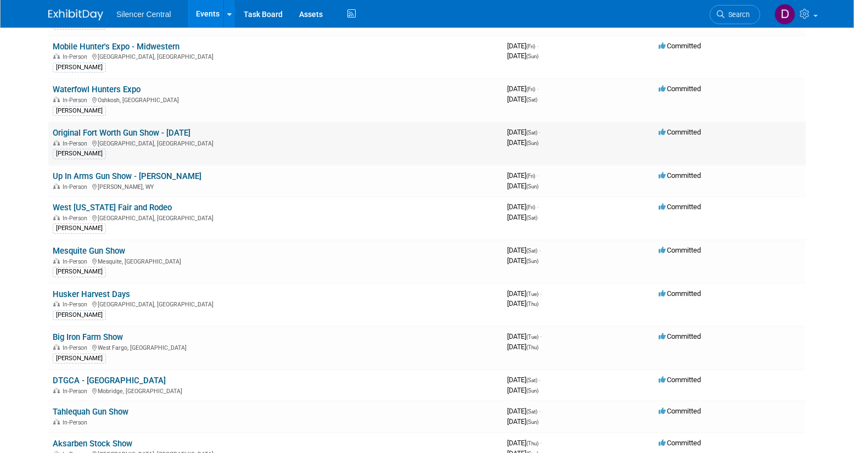
click at [153, 136] on link "Original Fort Worth Gun Show - [DATE]" at bounding box center [122, 133] width 138 height 10
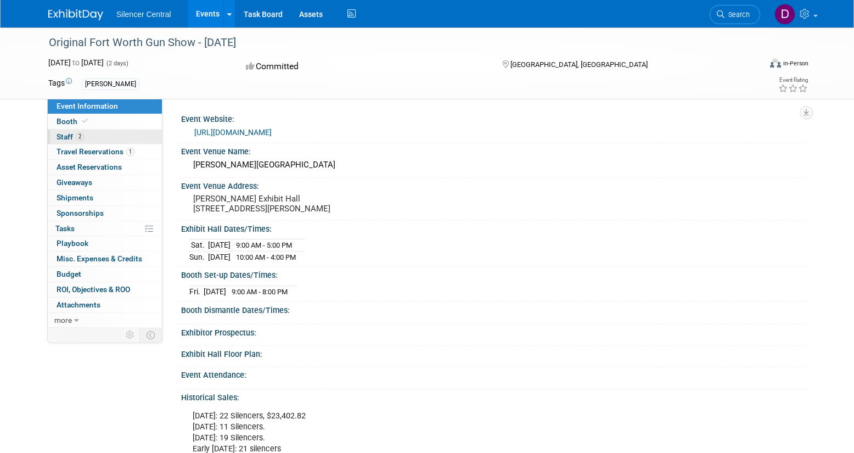
click at [148, 135] on link "2 Staff 2" at bounding box center [105, 137] width 114 height 15
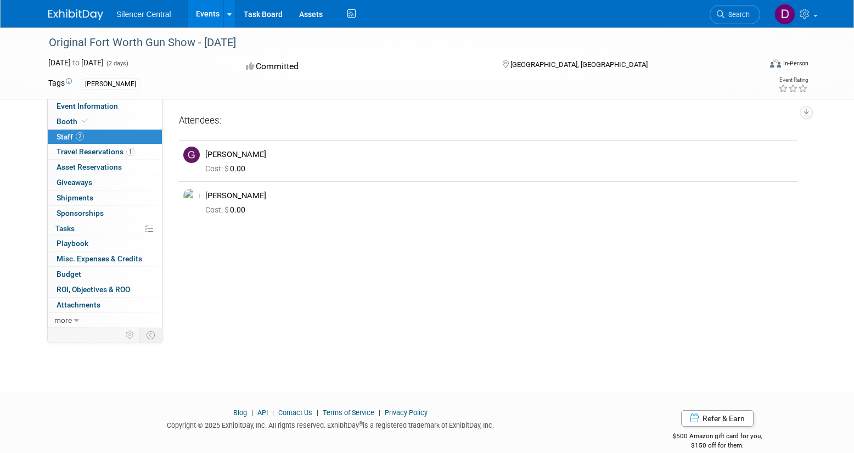
click at [402, 78] on div "[PERSON_NAME]" at bounding box center [380, 84] width 597 height 12
click at [391, 80] on div "[PERSON_NAME]" at bounding box center [380, 84] width 597 height 12
click at [395, 72] on div "Committed" at bounding box center [364, 66] width 243 height 19
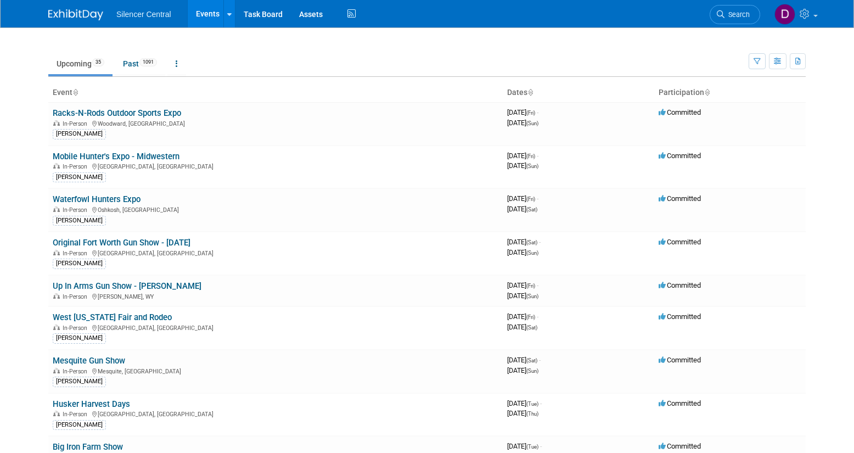
scroll to position [110, 0]
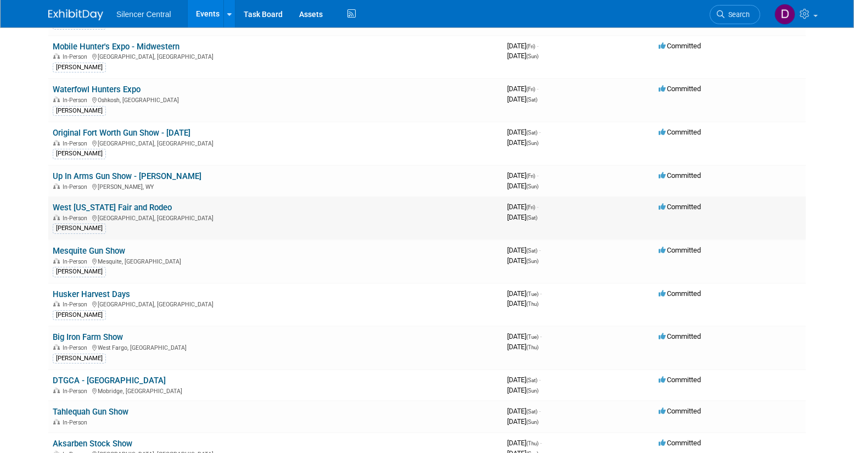
click at [127, 212] on link "West [US_STATE] Fair and Rodeo" at bounding box center [112, 208] width 119 height 10
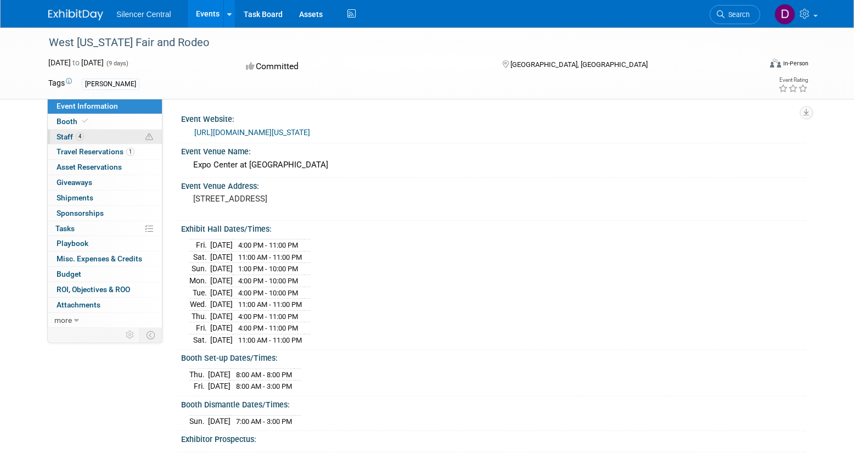
click at [108, 136] on link "4 Staff 4" at bounding box center [105, 137] width 114 height 15
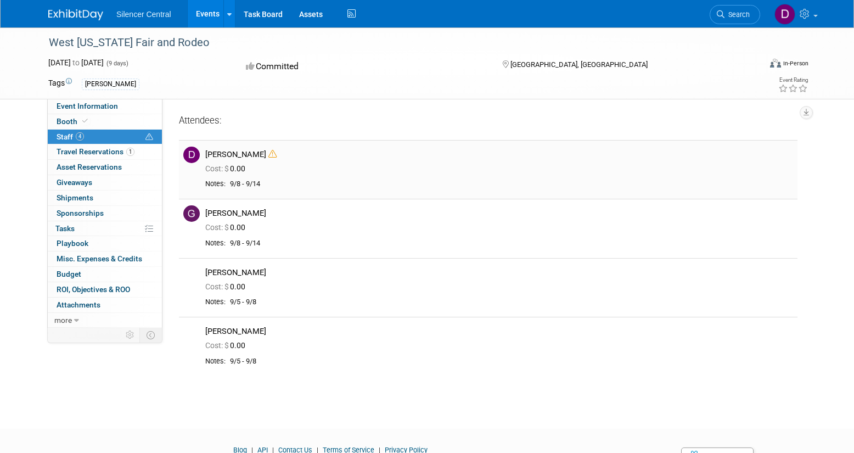
click at [268, 155] on icon at bounding box center [272, 154] width 8 height 8
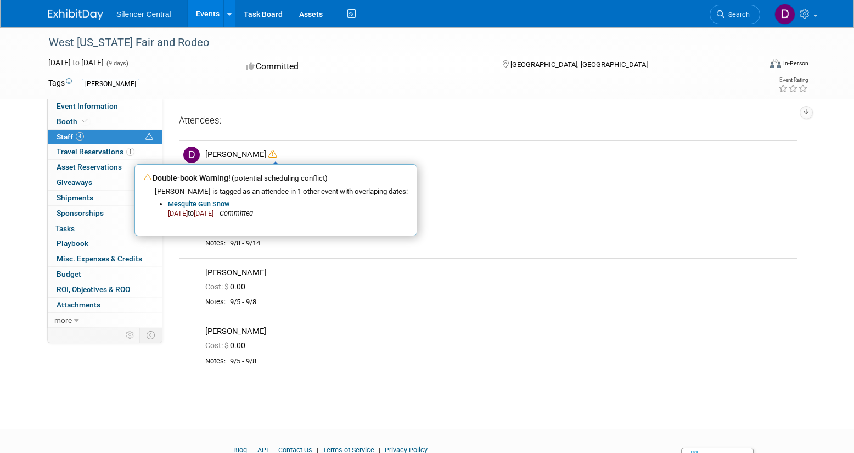
click at [363, 81] on div "[PERSON_NAME]" at bounding box center [380, 84] width 597 height 12
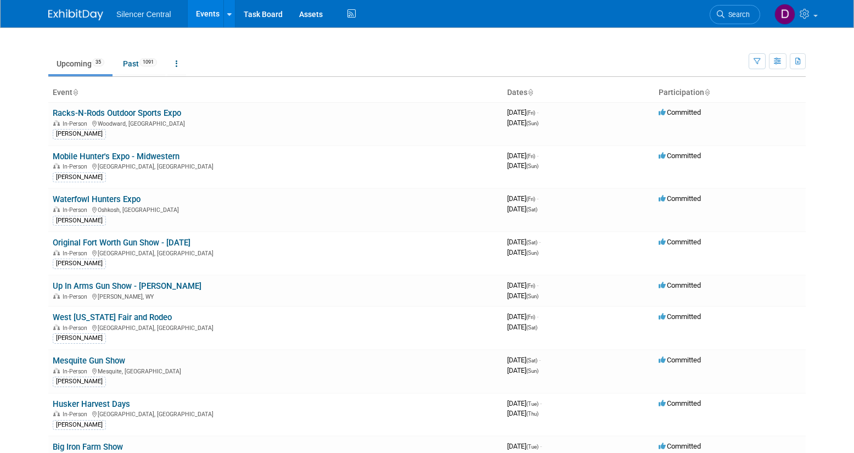
scroll to position [110, 0]
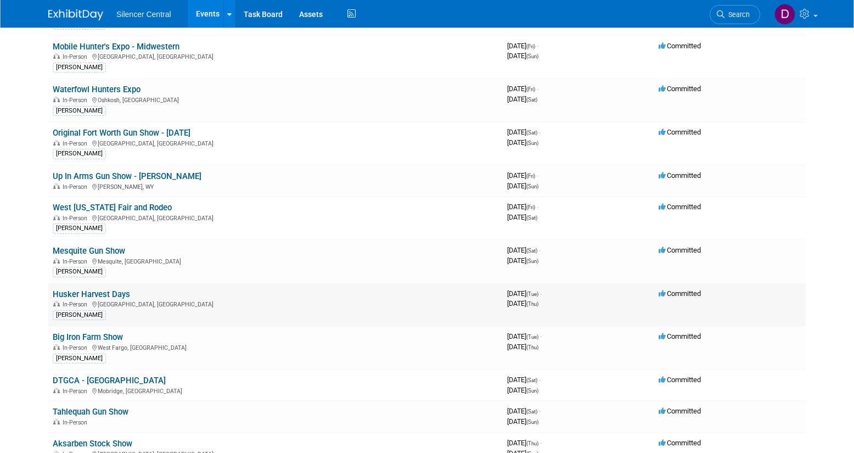
click at [106, 302] on div "In-Person [GEOGRAPHIC_DATA], [GEOGRAPHIC_DATA]" at bounding box center [276, 303] width 446 height 9
click at [107, 293] on link "Husker Harvest Days" at bounding box center [91, 294] width 77 height 10
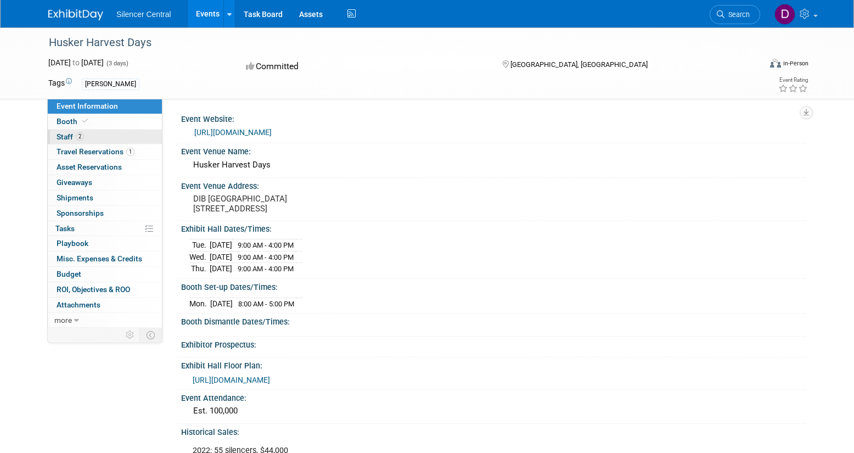
click at [116, 139] on link "2 Staff 2" at bounding box center [105, 137] width 114 height 15
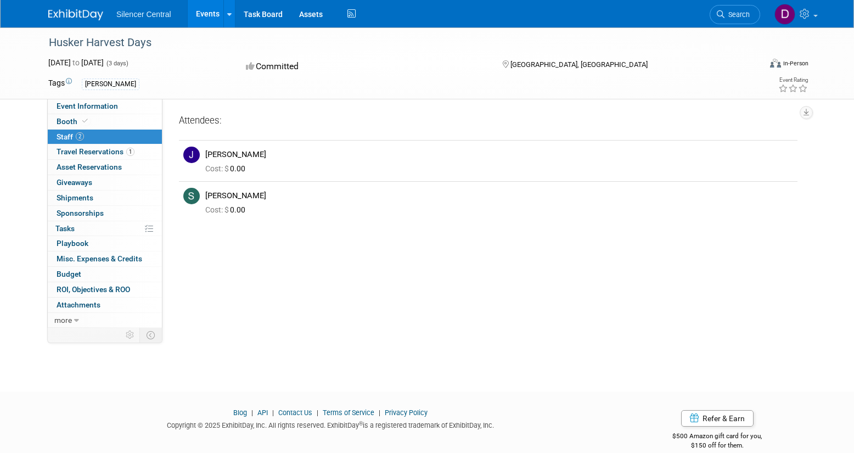
click at [208, 85] on div "[PERSON_NAME]" at bounding box center [380, 84] width 597 height 12
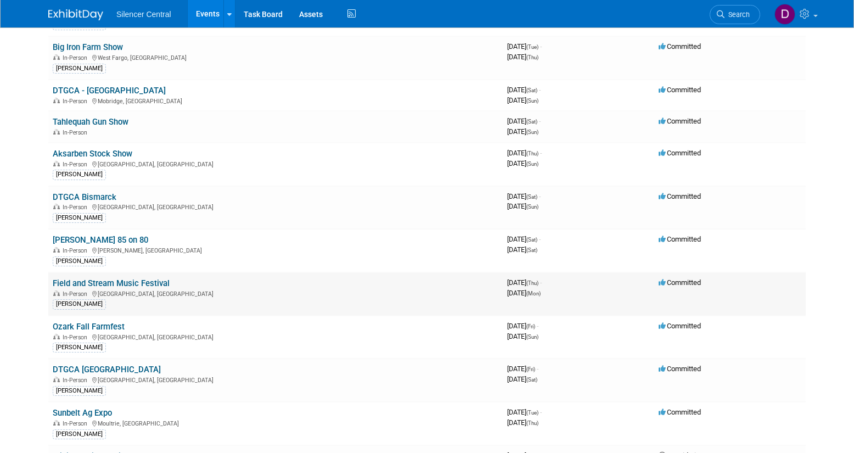
scroll to position [405, 0]
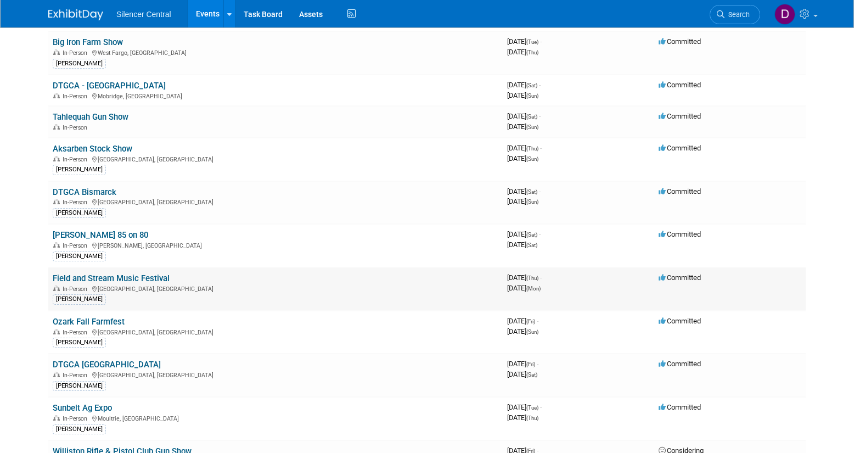
click at [158, 280] on link "Field and Stream Music Festival" at bounding box center [111, 278] width 117 height 10
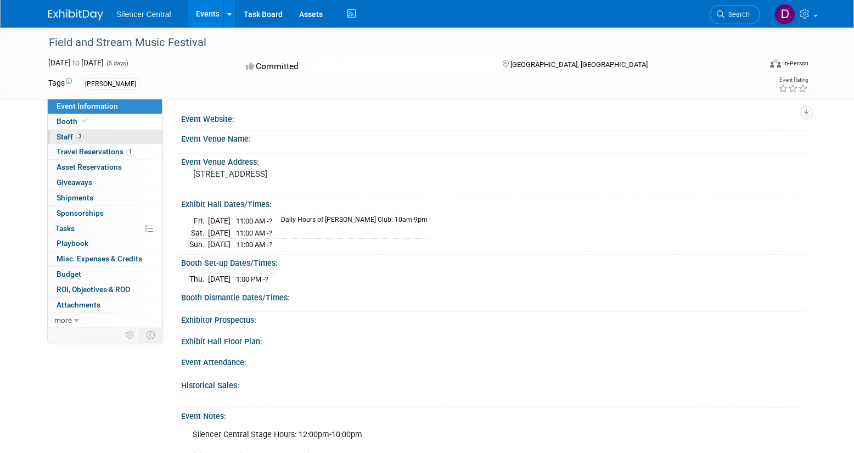
click at [108, 137] on link "3 Staff 3" at bounding box center [105, 137] width 114 height 15
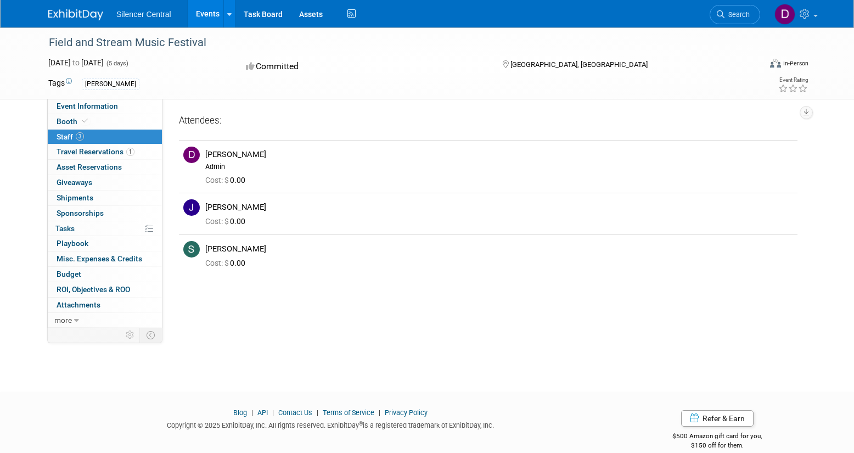
click at [215, 79] on div "[PERSON_NAME]" at bounding box center [380, 84] width 597 height 12
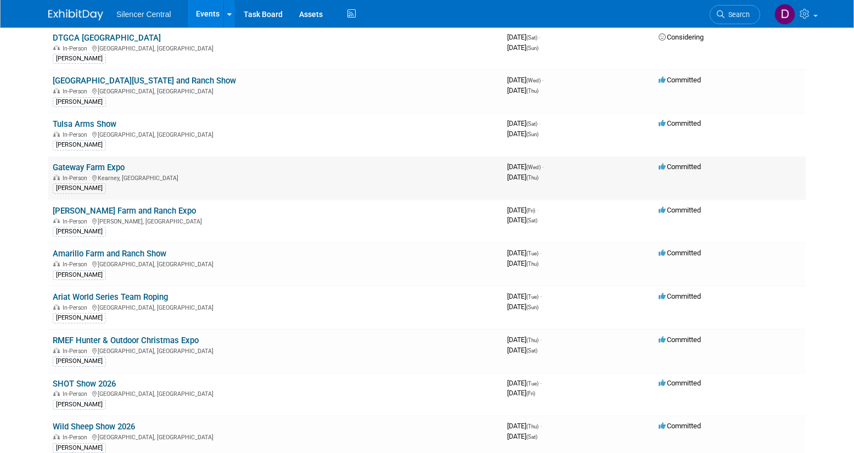
scroll to position [862, 0]
click at [164, 341] on link "RMEF Hunter & Outdoor Christmas Expo" at bounding box center [126, 339] width 146 height 10
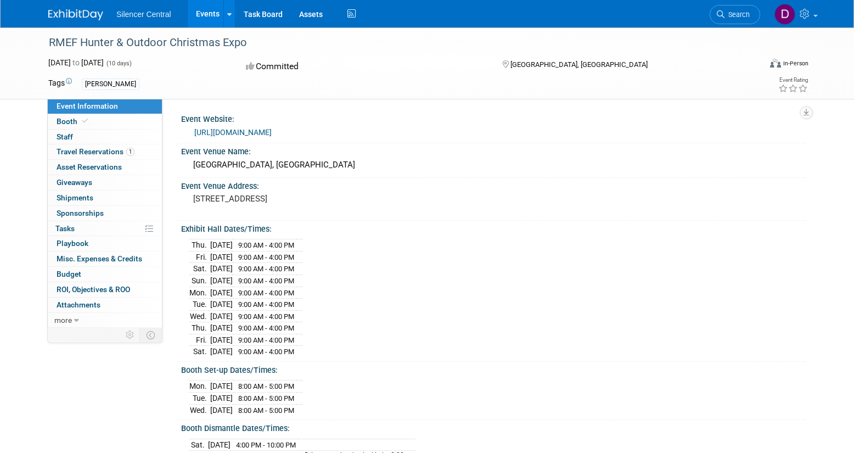
click at [373, 70] on div "Committed" at bounding box center [364, 66] width 243 height 19
click at [206, 13] on link "Events" at bounding box center [208, 13] width 40 height 27
